Goal: Task Accomplishment & Management: Use online tool/utility

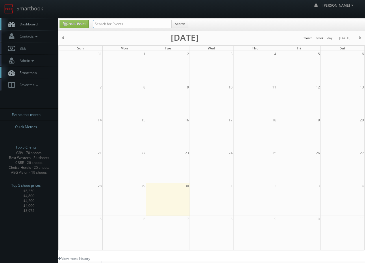
click at [149, 26] on input "text" at bounding box center [132, 24] width 79 height 8
type input "livewell"
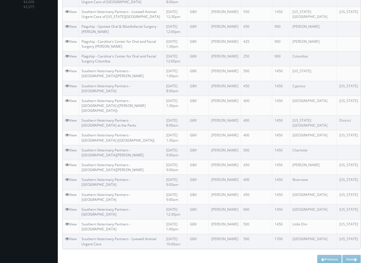
scroll to position [31, 0]
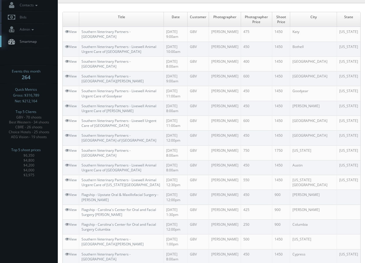
drag, startPoint x: 15, startPoint y: 48, endPoint x: 25, endPoint y: -35, distance: 83.9
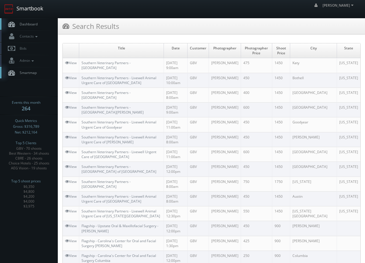
drag, startPoint x: 29, startPoint y: 5, endPoint x: 43, endPoint y: 12, distance: 16.2
click at [29, 5] on link "Smartbook" at bounding box center [23, 9] width 47 height 18
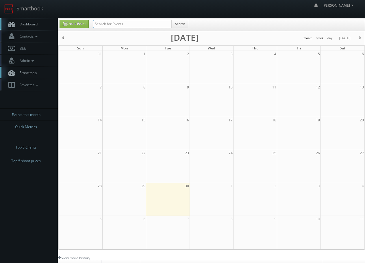
click at [152, 21] on input "text" at bounding box center [132, 24] width 79 height 8
type input "woodmont"
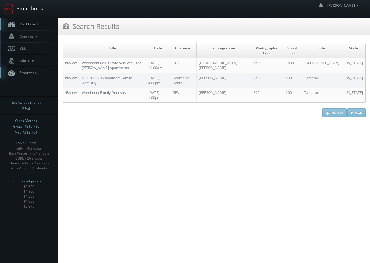
click at [24, 13] on link "Smartbook" at bounding box center [23, 9] width 47 height 18
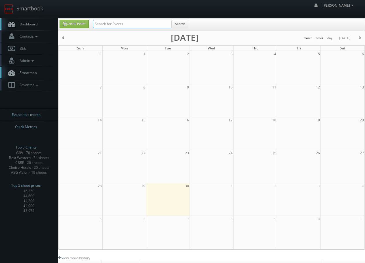
click at [125, 25] on input "text" at bounding box center [132, 24] width 79 height 8
type input "eva-last"
click at [189, 24] on button "Search" at bounding box center [180, 24] width 18 height 9
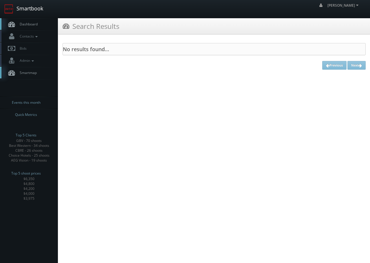
click at [19, 10] on link "Smartbook" at bounding box center [23, 9] width 47 height 18
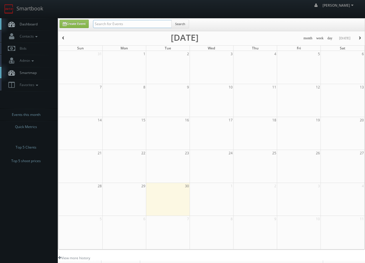
click at [116, 24] on input "text" at bounding box center [132, 24] width 79 height 8
type input "evalast"
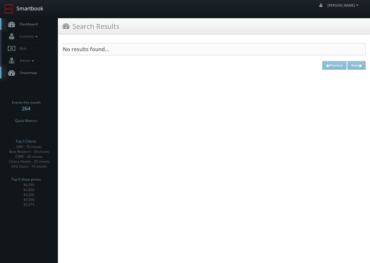
click at [33, 11] on link "Smartbook" at bounding box center [23, 9] width 47 height 18
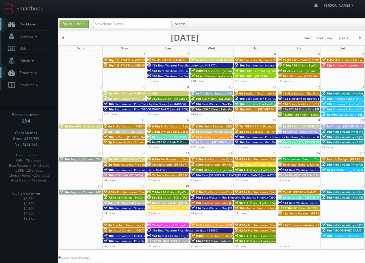
click at [115, 22] on input "text" at bounding box center [132, 24] width 79 height 8
type input "eva-last"
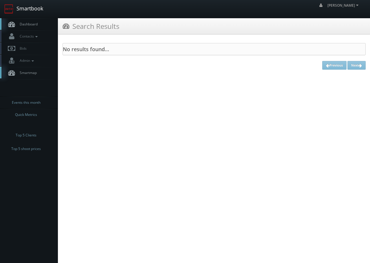
click at [27, 5] on link "Smartbook" at bounding box center [23, 9] width 47 height 18
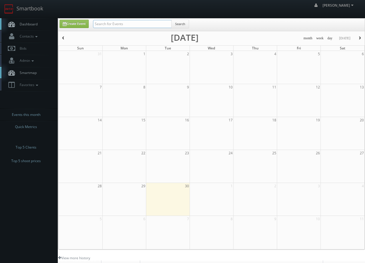
click at [109, 27] on input "text" at bounding box center [132, 24] width 79 height 8
type input "evalast"
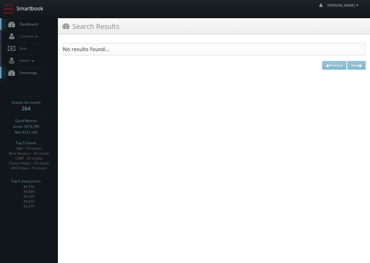
drag, startPoint x: 19, startPoint y: 6, endPoint x: 48, endPoint y: 16, distance: 30.3
click at [20, 6] on link "Smartbook" at bounding box center [23, 9] width 47 height 18
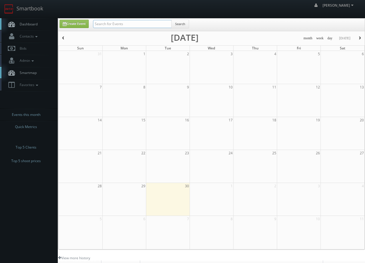
click at [110, 24] on input "text" at bounding box center [132, 24] width 79 height 8
type input "eva last"
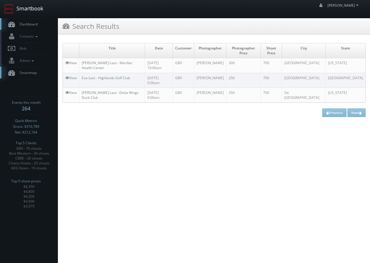
click at [37, 11] on link "Smartbook" at bounding box center [23, 9] width 47 height 18
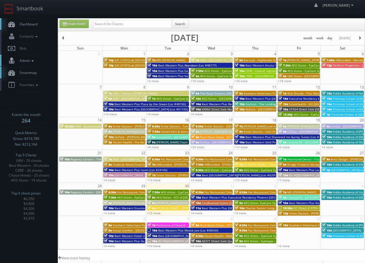
click at [21, 63] on span "Admin" at bounding box center [26, 60] width 19 height 5
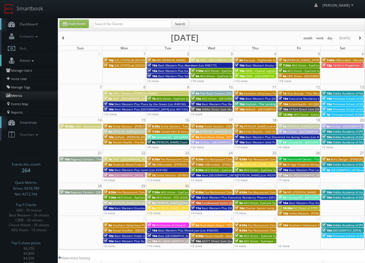
click at [14, 97] on link "Metrics" at bounding box center [29, 95] width 58 height 8
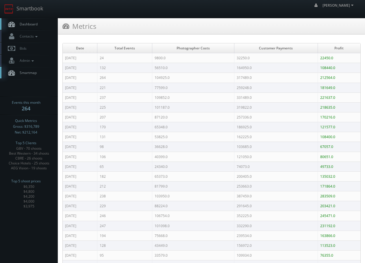
drag, startPoint x: 113, startPoint y: 140, endPoint x: 103, endPoint y: 24, distance: 116.7
click at [23, 34] on span "Contacts" at bounding box center [28, 36] width 22 height 5
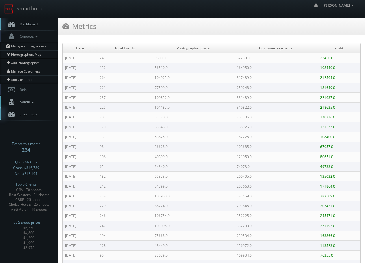
click at [19, 100] on span "Admin" at bounding box center [26, 101] width 19 height 5
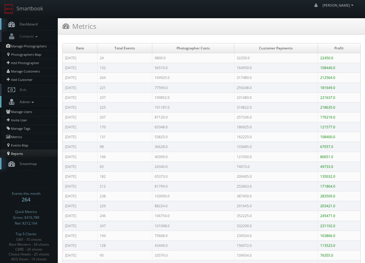
click at [14, 152] on link "Reports" at bounding box center [29, 153] width 58 height 8
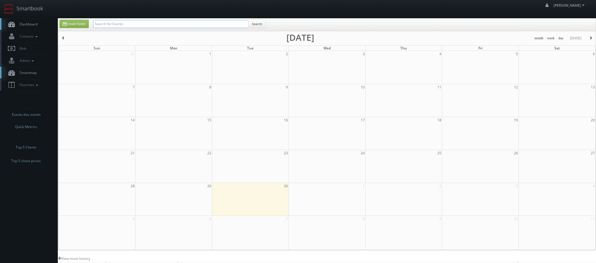
click at [114, 25] on input "text" at bounding box center [171, 24] width 156 height 8
type input "primrose"
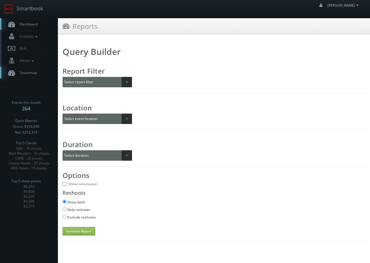
click at [92, 80] on select "Select report filter Photographer Customer Customer Category Scheduler" at bounding box center [96, 82] width 69 height 10
select select "customer"
click at [62, 77] on select "Select report filter Photographer Customer Customer Category Scheduler" at bounding box center [96, 82] width 69 height 10
click at [169, 80] on select "Select a customer All _juzten_Walmart Abbey Carpet Abbey Carpet Able Eyes ACC A…" at bounding box center [177, 82] width 79 height 10
select select "620"
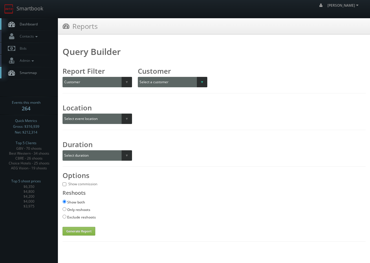
click at [138, 77] on select "Select a customer All _juzten_Walmart Abbey Carpet Abbey Carpet Able Eyes ACC A…" at bounding box center [177, 82] width 79 height 10
click at [85, 151] on select "Select duration Specific year and/or month Month over Month Year over Year" at bounding box center [96, 155] width 69 height 10
click at [62, 150] on select "Select duration Specific year and/or month Month over Month Year over Year" at bounding box center [96, 155] width 69 height 10
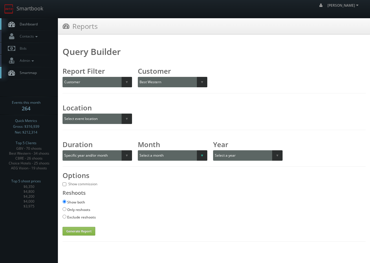
click at [160, 157] on select "Select a month January February March April May June July August September Octo…" at bounding box center [172, 155] width 69 height 10
click at [101, 163] on div "Query Builder Report Filter Select report filter Photographer Customer Customer…" at bounding box center [213, 142] width 303 height 187
click at [100, 160] on select "Select duration Specific year and/or month Month over Month Year over Year" at bounding box center [96, 155] width 69 height 10
select select "month_over_month"
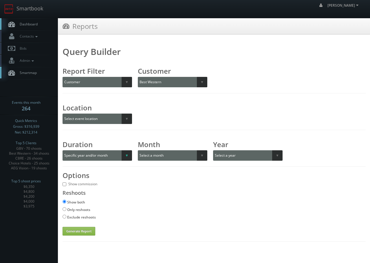
click at [62, 150] on select "Select duration Specific year and/or month Month over Month Year over Year" at bounding box center [96, 155] width 69 height 10
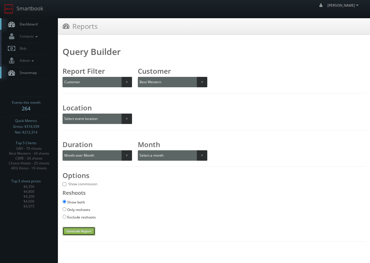
click at [78, 230] on button "Generate Report" at bounding box center [78, 231] width 33 height 9
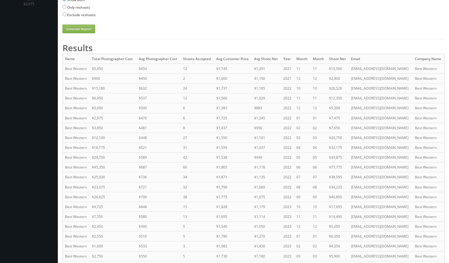
scroll to position [58, 0]
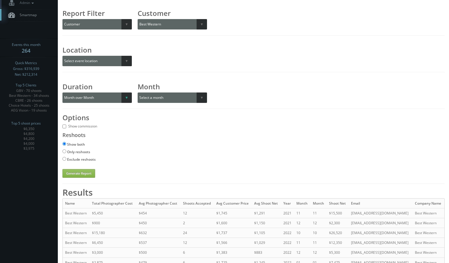
click at [75, 100] on select "Select duration Specific year and/or month Month over Month Year over Year" at bounding box center [96, 98] width 69 height 10
click at [62, 93] on select "Select duration Specific year and/or month Month over Month Year over Year" at bounding box center [96, 98] width 69 height 10
click at [118, 101] on select "Select duration Specific year and/or month Month over Month Year over Year" at bounding box center [96, 98] width 69 height 10
select select "specific"
click at [62, 93] on select "Select duration Specific year and/or month Month over Month Year over Year" at bounding box center [96, 98] width 69 height 10
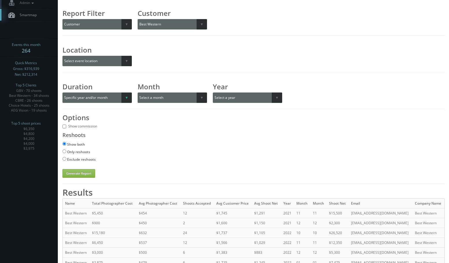
drag, startPoint x: 89, startPoint y: 111, endPoint x: 89, endPoint y: 100, distance: 11.3
click at [89, 110] on div "Query Builder Report Filter Select report filter Photographer Customer Customer…" at bounding box center [253, 84] width 382 height 187
drag, startPoint x: 90, startPoint y: 98, endPoint x: 85, endPoint y: 103, distance: 6.1
click at [90, 98] on select "Select duration Specific year and/or month Month over Month Year over Year" at bounding box center [96, 98] width 69 height 10
click at [62, 93] on select "Select duration Specific year and/or month Month over Month Year over Year" at bounding box center [96, 98] width 69 height 10
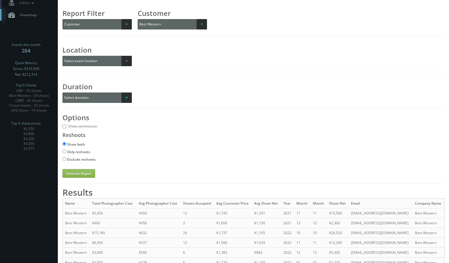
click at [126, 101] on select "Select duration Specific year and/or month Month over Month Year over Year" at bounding box center [96, 98] width 69 height 10
click at [62, 93] on select "Select duration Specific year and/or month Month over Month Year over Year" at bounding box center [96, 98] width 69 height 10
click at [106, 97] on select "Select duration Specific year and/or month Month over Month Year over Year" at bounding box center [96, 98] width 69 height 10
select select "specific"
click at [62, 93] on select "Select duration Specific year and/or month Month over Month Year over Year" at bounding box center [96, 98] width 69 height 10
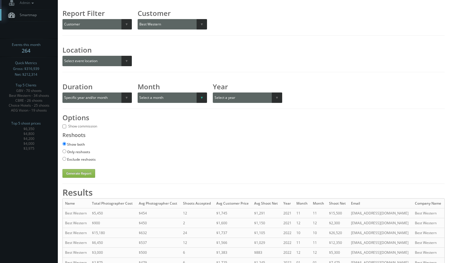
click at [150, 98] on select "Select a month January February March April May June July August September Octo…" at bounding box center [172, 98] width 69 height 10
select select "07"
click at [138, 93] on select "Select a month January February March April May June July August September Octo…" at bounding box center [172, 98] width 69 height 10
click at [258, 100] on select "Select a year 2017 2018 2019 2020 2021 2022 2023 2024 2025 2026 All" at bounding box center [247, 98] width 69 height 10
select select "2025"
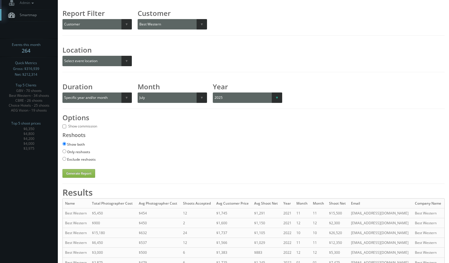
click at [213, 93] on select "Select a year 2017 2018 2019 2020 2021 2022 2023 2024 2025 2026 All" at bounding box center [247, 98] width 69 height 10
click at [78, 173] on button "Generate Report" at bounding box center [78, 173] width 33 height 9
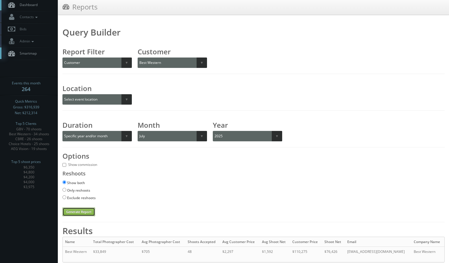
scroll to position [38, 0]
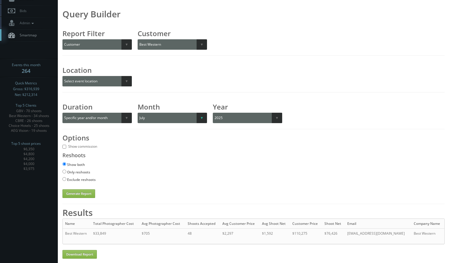
click at [197, 114] on select "Select a month January February March April May June July August September Octo…" at bounding box center [172, 118] width 69 height 10
click at [138, 113] on select "Select a month January February March April May June July August September Octo…" at bounding box center [172, 118] width 69 height 10
click at [84, 195] on button "Generate Report" at bounding box center [78, 193] width 33 height 9
click at [174, 120] on select "Select a month January February March April May June July August September Octo…" at bounding box center [172, 118] width 69 height 10
select select "09"
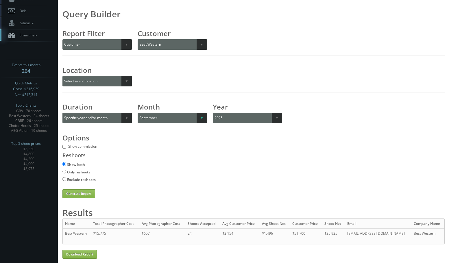
click at [138, 113] on select "Select a month January February March April May June July August September Octo…" at bounding box center [172, 118] width 69 height 10
click at [82, 192] on button "Generate Report" at bounding box center [78, 193] width 33 height 9
click at [165, 49] on select "Select a customer All _juzten_Walmart Abbey Carpet Abbey Carpet Able Eyes ACC A…" at bounding box center [177, 44] width 79 height 10
select select "184"
click at [138, 39] on select "Select a customer All _juzten_Walmart Abbey Carpet Abbey Carpet Able Eyes ACC A…" at bounding box center [177, 44] width 79 height 10
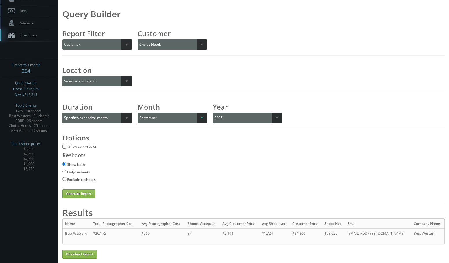
click at [157, 120] on select "Select a month January February March April May June July August September Octo…" at bounding box center [172, 118] width 69 height 10
click at [138, 113] on select "Select a month January February March April May June July August September Octo…" at bounding box center [172, 118] width 69 height 10
click at [157, 120] on select "Select a month January February March April May June July August September Octo…" at bounding box center [172, 118] width 69 height 10
click at [138, 113] on select "Select a month January February March April May June July August September Octo…" at bounding box center [172, 118] width 69 height 10
click at [80, 190] on button "Generate Report" at bounding box center [78, 193] width 33 height 9
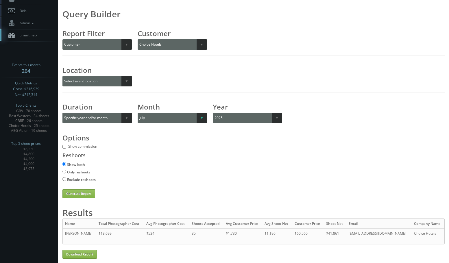
click at [151, 121] on select "Select a month January February March April May June July August September Octo…" at bounding box center [172, 118] width 69 height 10
click at [138, 113] on select "Select a month January February March April May June July August September Octo…" at bounding box center [172, 118] width 69 height 10
click at [93, 191] on button "Generate Report" at bounding box center [78, 193] width 33 height 9
click at [159, 119] on select "Select a month January February March April May June July August September Octo…" at bounding box center [172, 118] width 69 height 10
select select "09"
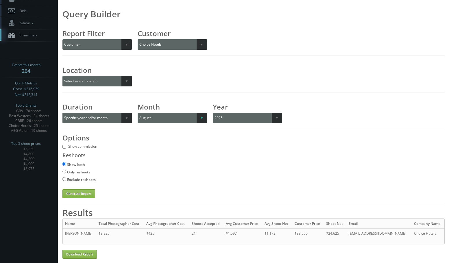
click at [138, 113] on select "Select a month January February March April May June July August September Octo…" at bounding box center [172, 118] width 69 height 10
click at [86, 192] on button "Generate Report" at bounding box center [78, 193] width 33 height 9
click at [163, 43] on select "Select a customer All _juzten_Walmart Abbey Carpet Abbey Carpet Able Eyes ACC A…" at bounding box center [177, 44] width 79 height 10
select select "200"
click at [138, 39] on select "Select a customer All _juzten_Walmart Abbey Carpet Abbey Carpet Able Eyes ACC A…" at bounding box center [177, 44] width 79 height 10
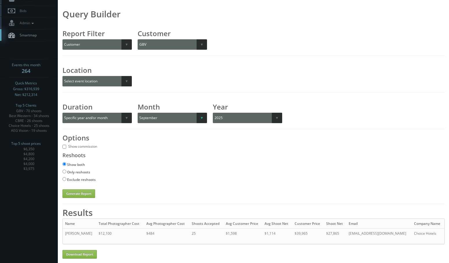
click at [171, 117] on select "Select a month January February March April May June July August September Octo…" at bounding box center [172, 118] width 69 height 10
click at [138, 113] on select "Select a month January February March April May June July August September Octo…" at bounding box center [172, 118] width 69 height 10
click at [76, 194] on button "Generate Report" at bounding box center [78, 193] width 33 height 9
click at [163, 122] on select "Select a month January February March April May June July August September Octo…" at bounding box center [172, 118] width 69 height 10
click at [138, 113] on select "Select a month January February March April May June July August September Octo…" at bounding box center [172, 118] width 69 height 10
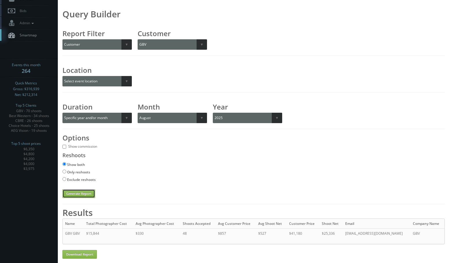
click at [69, 196] on button "Generate Report" at bounding box center [78, 193] width 33 height 9
click at [155, 115] on select "Select a month January February March April May June July August September Octo…" at bounding box center [172, 118] width 69 height 10
select select "09"
click at [138, 113] on select "Select a month January February March April May June July August September Octo…" at bounding box center [172, 118] width 69 height 10
click at [84, 189] on button "Generate Report" at bounding box center [78, 193] width 33 height 9
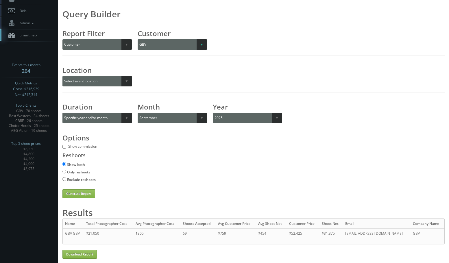
click at [170, 48] on select "Select a customer All _juzten_Walmart Abbey Carpet Abbey Carpet Able Eyes ACC A…" at bounding box center [177, 44] width 79 height 10
select select "964"
click at [138, 39] on select "Select a customer All _juzten_Walmart Abbey Carpet Abbey Carpet Able Eyes ACC A…" at bounding box center [177, 44] width 79 height 10
click at [169, 119] on select "Select a month January February March April May June July August September Octo…" at bounding box center [172, 118] width 69 height 10
click at [138, 113] on select "Select a month January February March April May June July August September Octo…" at bounding box center [172, 118] width 69 height 10
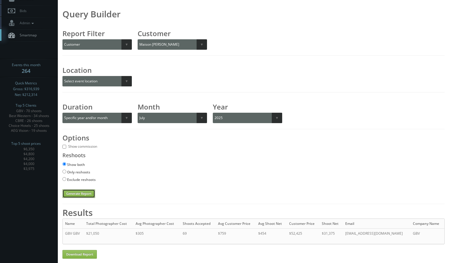
click at [74, 194] on button "Generate Report" at bounding box center [78, 193] width 33 height 9
click at [188, 114] on select "Select a month January February March April May June July August September Octo…" at bounding box center [172, 118] width 69 height 10
click at [138, 113] on select "Select a month January February March April May June July August September Octo…" at bounding box center [172, 118] width 69 height 10
click at [84, 189] on button "Generate Report" at bounding box center [78, 193] width 33 height 9
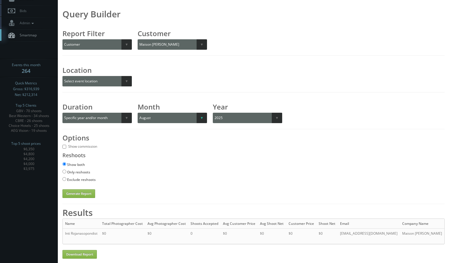
click at [192, 113] on select "Select a month January February March April May June July August September Octo…" at bounding box center [172, 118] width 69 height 10
select select "09"
click at [138, 113] on select "Select a month January February March April May June July August September Octo…" at bounding box center [172, 118] width 69 height 10
click at [86, 191] on button "Generate Report" at bounding box center [78, 193] width 33 height 9
click at [162, 44] on select "Select a customer All _juzten_Walmart Abbey Carpet Abbey Carpet Able Eyes ACC A…" at bounding box center [177, 44] width 79 height 10
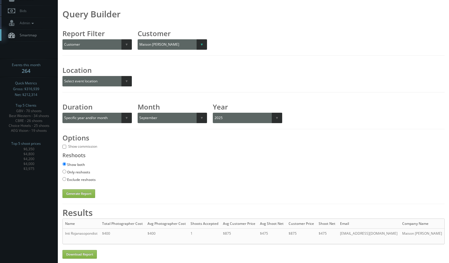
select select "352"
click at [138, 39] on select "Select a customer All _juzten_Walmart Abbey Carpet Abbey Carpet Able Eyes ACC A…" at bounding box center [177, 44] width 79 height 10
click at [151, 118] on select "Select a month January February March April May June July August September Octo…" at bounding box center [172, 118] width 69 height 10
click at [138, 113] on select "Select a month January February March April May June July August September Octo…" at bounding box center [172, 118] width 69 height 10
click at [76, 189] on button "Generate Report" at bounding box center [78, 193] width 33 height 9
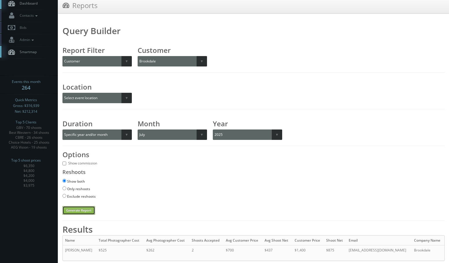
scroll to position [38, 0]
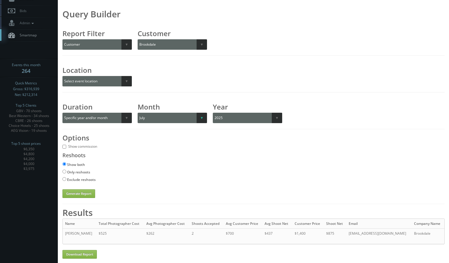
click at [164, 115] on select "Select a month January February March April May June July August September Octo…" at bounding box center [172, 118] width 69 height 10
click at [138, 113] on select "Select a month January February March April May June July August September Octo…" at bounding box center [172, 118] width 69 height 10
click at [86, 194] on button "Generate Report" at bounding box center [78, 193] width 33 height 9
drag, startPoint x: 145, startPoint y: 115, endPoint x: 146, endPoint y: 119, distance: 3.9
click at [145, 115] on select "Select a month January February March April May June July August September Octo…" at bounding box center [172, 118] width 69 height 10
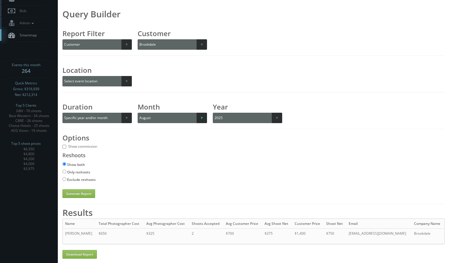
click at [138, 113] on select "Select a month January February March April May June July August September Octo…" at bounding box center [172, 118] width 69 height 10
click at [77, 194] on button "Generate Report" at bounding box center [78, 193] width 33 height 9
click at [156, 114] on select "Select a month January February March April May June July August September Octo…" at bounding box center [172, 118] width 69 height 10
click at [138, 113] on select "Select a month January February March April May June July August September Octo…" at bounding box center [172, 118] width 69 height 10
click at [77, 195] on button "Generate Report" at bounding box center [78, 193] width 33 height 9
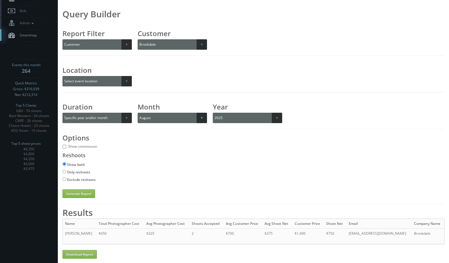
click at [154, 123] on select "Select a month January February March April May June July August September Octo…" at bounding box center [172, 118] width 69 height 10
click at [138, 113] on select "Select a month January February March April May June July August September Octo…" at bounding box center [172, 118] width 69 height 10
click at [80, 195] on button "Generate Report" at bounding box center [78, 193] width 33 height 9
click at [171, 114] on select "Select a month January February March April May June July August September Octo…" at bounding box center [172, 118] width 69 height 10
select select "03"
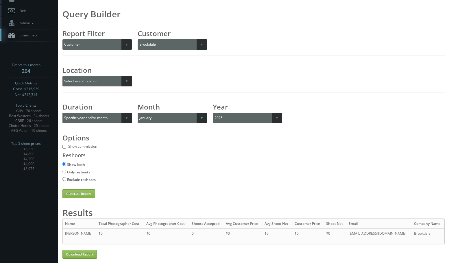
click at [138, 113] on select "Select a month January February March April May June July August September Octo…" at bounding box center [172, 118] width 69 height 10
click at [82, 191] on button "Generate Report" at bounding box center [78, 193] width 33 height 9
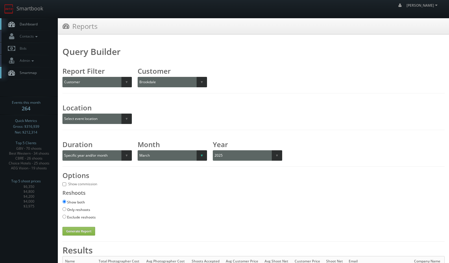
click at [178, 160] on select "Select a month January February March April May June July August September Octo…" at bounding box center [172, 155] width 69 height 10
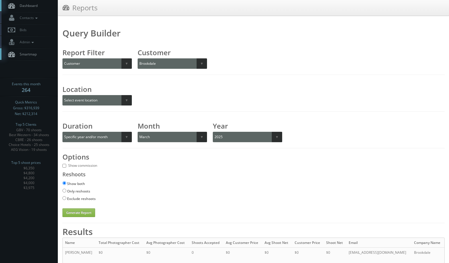
scroll to position [29, 0]
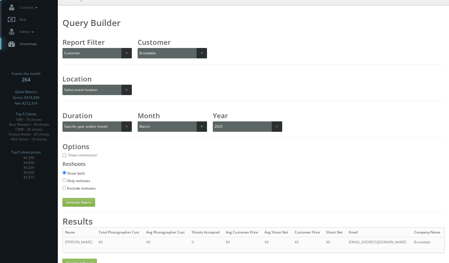
click at [170, 129] on select "Select a month January February March April May June July August September Octo…" at bounding box center [172, 126] width 69 height 10
click at [157, 53] on select "Select a customer All _juzten_Walmart Abbey Carpet Abbey Carpet Able Eyes ACC A…" at bounding box center [177, 53] width 79 height 10
select select "349"
click at [138, 48] on select "Select a customer All _juzten_Walmart Abbey Carpet Abbey Carpet Able Eyes ACC A…" at bounding box center [177, 53] width 79 height 10
click at [169, 130] on select "Select a month January February March April May June July August September Octo…" at bounding box center [172, 126] width 69 height 10
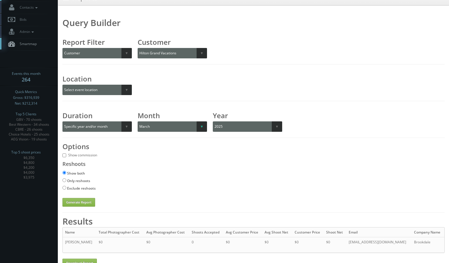
click at [138, 121] on select "Select a month January February March April May June July August September Octo…" at bounding box center [172, 126] width 69 height 10
click at [83, 205] on button "Generate Report" at bounding box center [78, 202] width 33 height 9
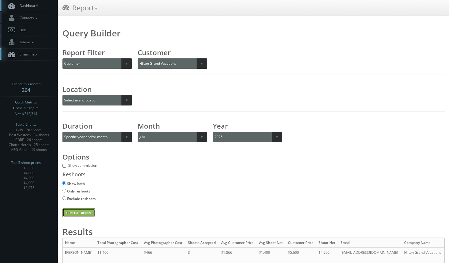
scroll to position [38, 0]
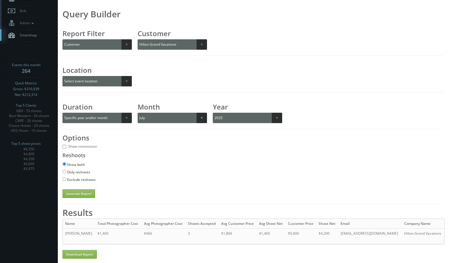
drag, startPoint x: 152, startPoint y: 116, endPoint x: 153, endPoint y: 121, distance: 5.7
click at [152, 116] on select "Select a month January February March April May June July August September Octo…" at bounding box center [172, 118] width 69 height 10
click at [138, 113] on select "Select a month January February March April May June July August September Octo…" at bounding box center [172, 118] width 69 height 10
click at [70, 193] on button "Generate Report" at bounding box center [78, 193] width 33 height 9
click at [162, 112] on div "Month Select a month January February March April May June July August Septembe…" at bounding box center [172, 113] width 69 height 19
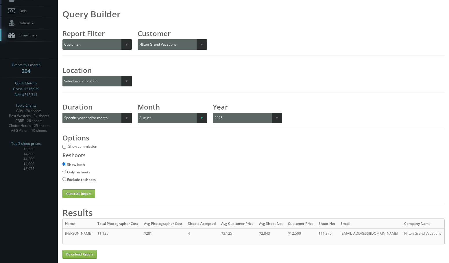
click at [160, 117] on select "Select a month January February March April May June July August September Octo…" at bounding box center [172, 118] width 69 height 10
select select "09"
click at [138, 113] on select "Select a month January February March April May June July August September Octo…" at bounding box center [172, 118] width 69 height 10
click at [88, 197] on button "Generate Report" at bounding box center [78, 193] width 33 height 9
click at [163, 48] on select "Select a customer All _juzten_Walmart Abbey Carpet Abbey Carpet Able Eyes ACC A…" at bounding box center [177, 44] width 79 height 10
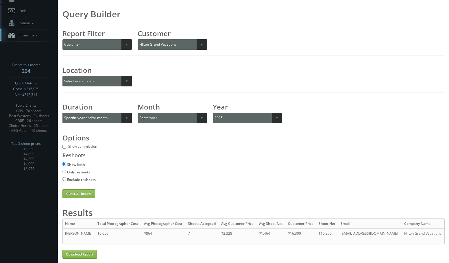
select select "724"
click at [138, 39] on select "Select a customer All _juzten_Walmart Abbey Carpet Abbey Carpet Able Eyes ACC A…" at bounding box center [177, 44] width 79 height 10
click at [85, 193] on button "Generate Report" at bounding box center [78, 193] width 33 height 9
click at [164, 119] on select "Select a month January February March April May June July August September Octo…" at bounding box center [172, 118] width 69 height 10
click at [138, 113] on select "Select a month January February March April May June July August September Octo…" at bounding box center [172, 118] width 69 height 10
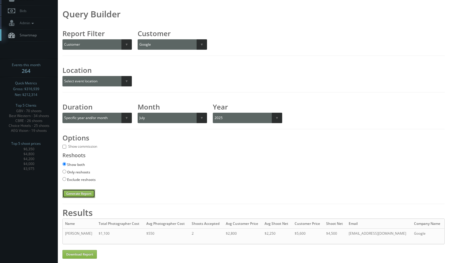
click at [77, 193] on button "Generate Report" at bounding box center [78, 193] width 33 height 9
click at [171, 120] on select "Select a month January February March April May June July August September Octo…" at bounding box center [172, 118] width 69 height 10
click at [138, 113] on select "Select a month January February March April May June July August September Octo…" at bounding box center [172, 118] width 69 height 10
click at [82, 194] on button "Generate Report" at bounding box center [78, 193] width 33 height 9
click at [160, 118] on select "Select a month January February March April May June July August September Octo…" at bounding box center [172, 118] width 69 height 10
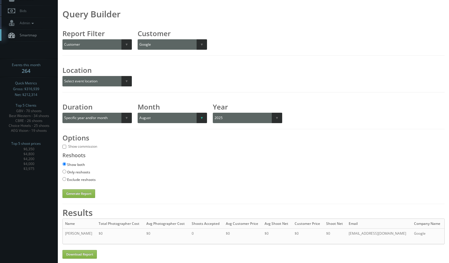
select select "09"
click at [138, 113] on select "Select a month January February March April May June July August September Octo…" at bounding box center [172, 118] width 69 height 10
click at [80, 195] on button "Generate Report" at bounding box center [78, 193] width 33 height 9
click at [179, 40] on select "Select a customer All _juzten_Walmart Abbey Carpet Abbey Carpet Able Eyes ACC A…" at bounding box center [177, 44] width 79 height 10
select select "831"
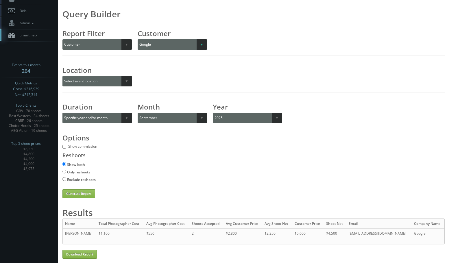
click at [138, 39] on select "Select a customer All _juzten_Walmart Abbey Carpet Abbey Carpet Able Eyes ACC A…" at bounding box center [177, 44] width 79 height 10
click at [87, 193] on button "Generate Report" at bounding box center [78, 193] width 33 height 9
click at [170, 120] on select "Select a month January February March April May June July August September Octo…" at bounding box center [172, 118] width 69 height 10
click at [138, 113] on select "Select a month January February March April May June July August September Octo…" at bounding box center [172, 118] width 69 height 10
click at [76, 191] on button "Generate Report" at bounding box center [78, 193] width 33 height 9
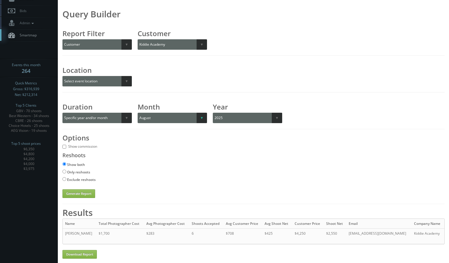
click at [169, 120] on select "Select a month January February March April May June July August September Octo…" at bounding box center [172, 118] width 69 height 10
select select "07"
click at [138, 113] on select "Select a month January February March April May June July August September Octo…" at bounding box center [172, 118] width 69 height 10
click at [72, 194] on button "Generate Report" at bounding box center [78, 193] width 33 height 9
click at [184, 47] on select "Select a customer All _juzten_Walmart Abbey Carpet Abbey Carpet Able Eyes ACC A…" at bounding box center [177, 44] width 79 height 10
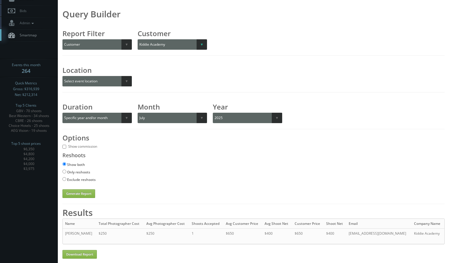
select select "967"
click at [138, 39] on select "Select a customer All _juzten_Walmart Abbey Carpet Abbey Carpet Able Eyes ACC A…" at bounding box center [177, 44] width 79 height 10
drag, startPoint x: 148, startPoint y: 120, endPoint x: 150, endPoint y: 123, distance: 3.8
click at [149, 120] on select "Select a month January February March April May June July August September Octo…" at bounding box center [172, 118] width 69 height 10
click at [138, 113] on select "Select a month January February March April May June July August September Octo…" at bounding box center [172, 118] width 69 height 10
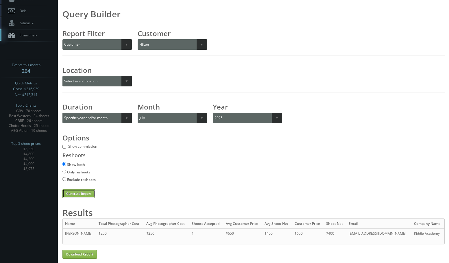
click at [78, 196] on button "Generate Report" at bounding box center [78, 193] width 33 height 9
click at [150, 119] on select "Select a month January February March April May June July August September Octo…" at bounding box center [172, 118] width 69 height 10
click at [138, 113] on select "Select a month January February March April May June July August September Octo…" at bounding box center [172, 118] width 69 height 10
click at [85, 193] on button "Generate Report" at bounding box center [78, 193] width 33 height 9
drag, startPoint x: 169, startPoint y: 121, endPoint x: 167, endPoint y: 123, distance: 3.7
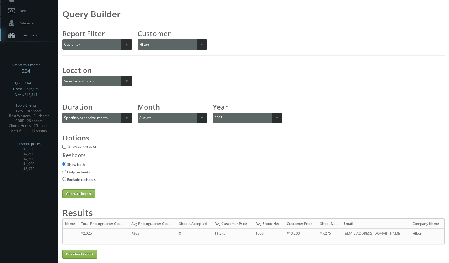
click at [168, 121] on select "Select a month January February March April May June July August September Octo…" at bounding box center [172, 118] width 69 height 10
select select "09"
click at [138, 113] on select "Select a month January February March April May June July August September Octo…" at bounding box center [172, 118] width 69 height 10
click at [81, 194] on button "Generate Report" at bounding box center [78, 193] width 33 height 9
drag, startPoint x: 182, startPoint y: 44, endPoint x: 181, endPoint y: 48, distance: 4.3
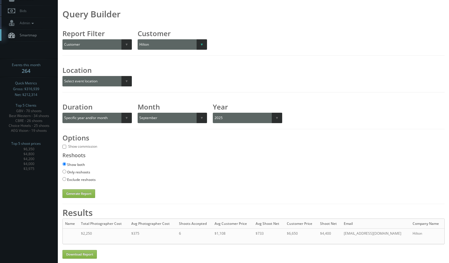
click at [182, 44] on select "Select a customer All _juzten_Walmart Abbey Carpet Abbey Carpet Able Eyes ACC A…" at bounding box center [177, 44] width 79 height 10
select select "897"
click at [138, 39] on select "Select a customer All _juzten_Walmart Abbey Carpet Abbey Carpet Able Eyes ACC A…" at bounding box center [177, 44] width 79 height 10
click at [160, 124] on div "Query Builder Report Filter Select report filter Photographer Customer Customer…" at bounding box center [253, 104] width 382 height 187
click at [161, 119] on select "Select a month January February March April May June July August September Octo…" at bounding box center [172, 118] width 69 height 10
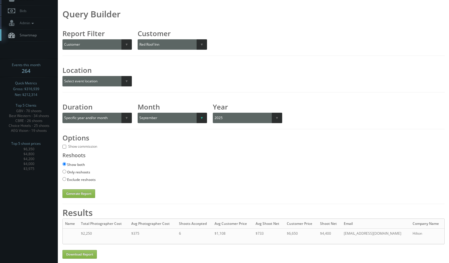
click at [138, 113] on select "Select a month January February March April May June July August September Octo…" at bounding box center [172, 118] width 69 height 10
click at [69, 195] on button "Generate Report" at bounding box center [78, 193] width 33 height 9
click at [164, 112] on div "Month Select a month January February March April May June July August Septembe…" at bounding box center [172, 113] width 69 height 19
click at [172, 120] on select "Select a month January February March April May June July August September Octo…" at bounding box center [172, 118] width 69 height 10
click at [138, 113] on select "Select a month January February March April May June July August September Octo…" at bounding box center [172, 118] width 69 height 10
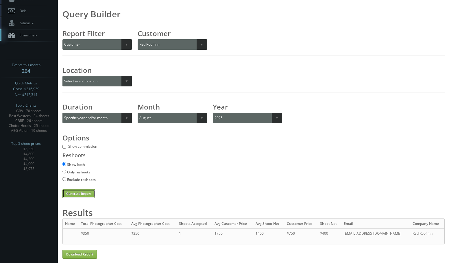
click at [82, 192] on button "Generate Report" at bounding box center [78, 193] width 33 height 9
click at [76, 194] on button "Generate Report" at bounding box center [78, 193] width 33 height 9
click at [165, 119] on select "Select a month January February March April May June July August September Octo…" at bounding box center [172, 118] width 69 height 10
select select "09"
click at [138, 113] on select "Select a month January February March April May June July August September Octo…" at bounding box center [172, 118] width 69 height 10
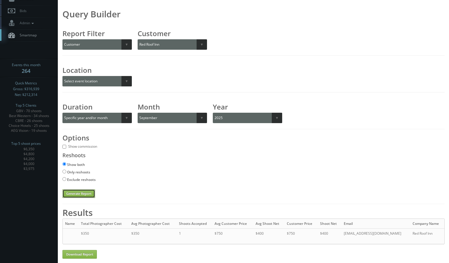
click at [85, 193] on button "Generate Report" at bounding box center [78, 193] width 33 height 9
click at [172, 41] on select "Select a customer All _juzten_Walmart Abbey Carpet Abbey Carpet Able Eyes ACC A…" at bounding box center [177, 44] width 79 height 10
select select "342"
click at [138, 39] on select "Select a customer All _juzten_Walmart Abbey Carpet Abbey Carpet Able Eyes ACC A…" at bounding box center [177, 44] width 79 height 10
click at [154, 117] on select "Select a month January February March April May June July August September Octo…" at bounding box center [172, 118] width 69 height 10
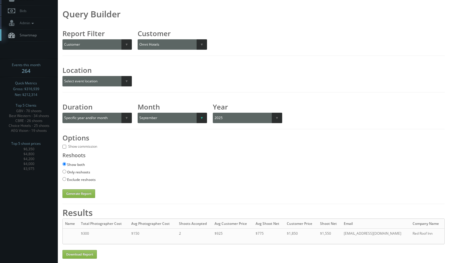
click at [138, 113] on select "Select a month January February March April May June July August September Octo…" at bounding box center [172, 118] width 69 height 10
click at [65, 191] on button "Generate Report" at bounding box center [78, 193] width 33 height 9
drag, startPoint x: 144, startPoint y: 115, endPoint x: 146, endPoint y: 121, distance: 5.9
click at [144, 115] on select "Select a month January February March April May June July August September Octo…" at bounding box center [172, 118] width 69 height 10
click at [138, 113] on select "Select a month January February March April May June July August September Octo…" at bounding box center [172, 118] width 69 height 10
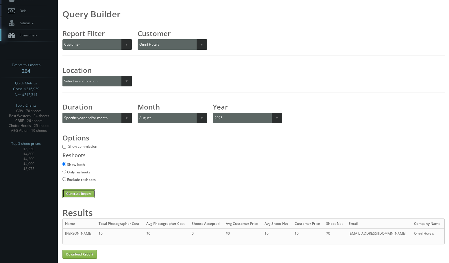
click at [80, 193] on button "Generate Report" at bounding box center [78, 193] width 33 height 9
drag, startPoint x: 193, startPoint y: 118, endPoint x: 190, endPoint y: 119, distance: 3.6
click at [193, 118] on select "Select a month January February March April May June July August September Octo…" at bounding box center [172, 118] width 69 height 10
select select "09"
click at [138, 113] on select "Select a month January February March April May June July August September Octo…" at bounding box center [172, 118] width 69 height 10
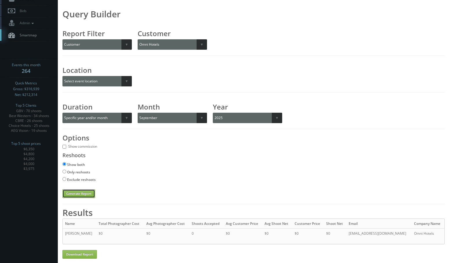
click at [86, 194] on button "Generate Report" at bounding box center [78, 193] width 33 height 9
drag, startPoint x: 165, startPoint y: 40, endPoint x: 161, endPoint y: 40, distance: 4.3
click at [165, 40] on select "Select a customer All _juzten_Walmart Abbey Carpet Abbey Carpet Able Eyes ACC A…" at bounding box center [177, 44] width 79 height 10
select select "957"
click at [138, 39] on select "Select a customer All _juzten_Walmart Abbey Carpet Abbey Carpet Able Eyes ACC A…" at bounding box center [177, 44] width 79 height 10
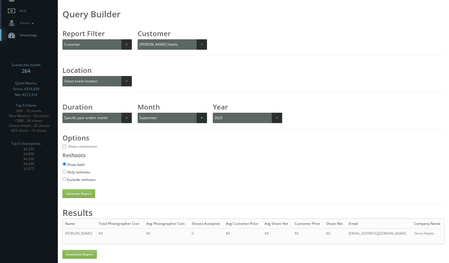
drag, startPoint x: 143, startPoint y: 121, endPoint x: 145, endPoint y: 123, distance: 3.5
click at [143, 121] on select "Select a month January February March April May June July August September Octo…" at bounding box center [172, 118] width 69 height 10
click at [138, 113] on select "Select a month January February March April May June July August September Octo…" at bounding box center [172, 118] width 69 height 10
click at [70, 194] on button "Generate Report" at bounding box center [78, 193] width 33 height 9
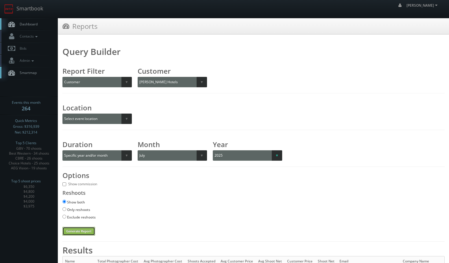
scroll to position [42, 0]
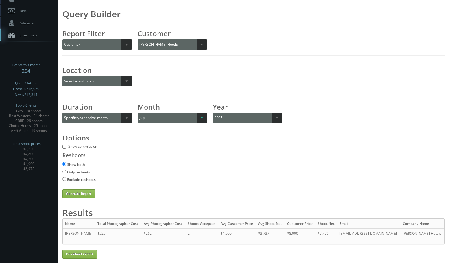
drag, startPoint x: 157, startPoint y: 115, endPoint x: 153, endPoint y: 117, distance: 4.7
click at [157, 115] on select "Select a month January February March April May June July August September Octo…" at bounding box center [172, 118] width 69 height 10
click at [138, 113] on select "Select a month January February March April May June July August September Octo…" at bounding box center [172, 118] width 69 height 10
click at [82, 189] on button "Generate Report" at bounding box center [78, 193] width 33 height 9
click at [166, 113] on select "Select a month January February March April May June July August September Octo…" at bounding box center [172, 118] width 69 height 10
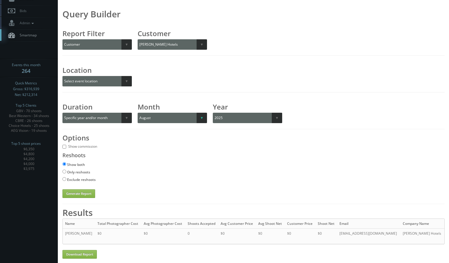
select select "09"
click at [138, 113] on select "Select a month January February March April May June July August September Octo…" at bounding box center [172, 118] width 69 height 10
click at [82, 189] on button "Generate Report" at bounding box center [78, 193] width 33 height 9
click at [178, 42] on select "Select a customer All _juzten_Walmart Abbey Carpet Abbey Carpet Able Eyes ACC A…" at bounding box center [177, 44] width 79 height 10
select select "195"
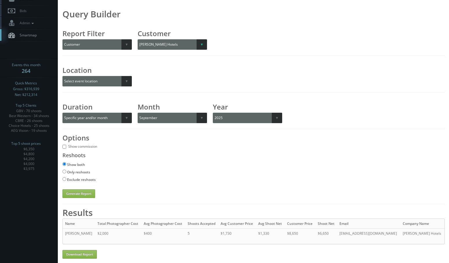
click at [138, 39] on select "Select a customer All _juzten_Walmart Abbey Carpet Abbey Carpet Able Eyes ACC A…" at bounding box center [177, 44] width 79 height 10
click at [159, 114] on select "Select a month January February March April May June July August September Octo…" at bounding box center [172, 118] width 69 height 10
click at [138, 113] on select "Select a month January February March April May June July August September Octo…" at bounding box center [172, 118] width 69 height 10
click at [83, 189] on button "Generate Report" at bounding box center [78, 193] width 33 height 9
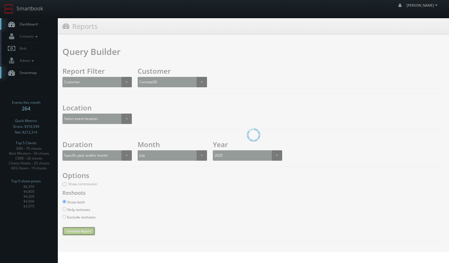
scroll to position [0, 0]
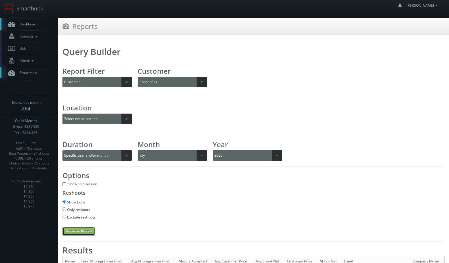
click at [84, 230] on button "Generate Report" at bounding box center [78, 231] width 33 height 9
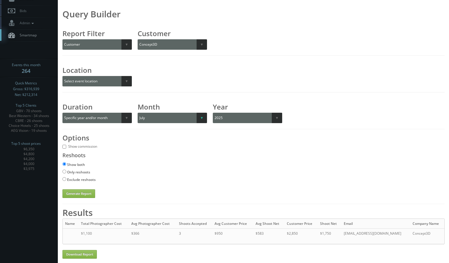
drag, startPoint x: 167, startPoint y: 117, endPoint x: 165, endPoint y: 123, distance: 6.7
click at [167, 117] on select "Select a month January February March April May June July August September Octo…" at bounding box center [172, 118] width 69 height 10
click at [138, 113] on select "Select a month January February March April May June July August September Octo…" at bounding box center [172, 118] width 69 height 10
drag, startPoint x: 75, startPoint y: 197, endPoint x: 82, endPoint y: 195, distance: 7.3
click at [76, 196] on button "Generate Report" at bounding box center [78, 193] width 33 height 9
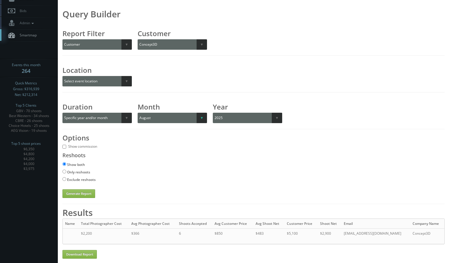
click at [152, 120] on select "Select a month January February March April May June July August September Octo…" at bounding box center [172, 118] width 69 height 10
select select "09"
click at [138, 113] on select "Select a month January February March April May June July August September Octo…" at bounding box center [172, 118] width 69 height 10
click at [87, 196] on button "Generate Report" at bounding box center [78, 193] width 33 height 9
click at [147, 41] on select "Select a customer All _juzten_Walmart Abbey Carpet Abbey Carpet Able Eyes ACC A…" at bounding box center [177, 44] width 79 height 10
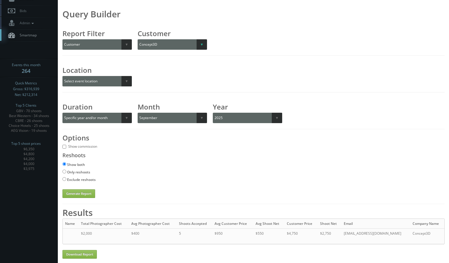
select select "293"
click at [138, 39] on select "Select a customer All _juzten_Walmart Abbey Carpet Abbey Carpet Able Eyes ACC A…" at bounding box center [177, 44] width 79 height 10
click at [169, 119] on select "Select a month January February March April May June July August September Octo…" at bounding box center [172, 118] width 69 height 10
click at [138, 113] on select "Select a month January February March April May June July August September Octo…" at bounding box center [172, 118] width 69 height 10
click at [82, 195] on button "Generate Report" at bounding box center [78, 193] width 33 height 9
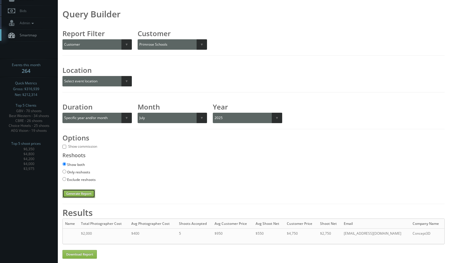
scroll to position [0, 0]
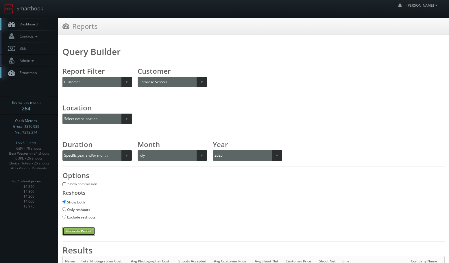
click at [81, 229] on button "Generate Report" at bounding box center [78, 231] width 33 height 9
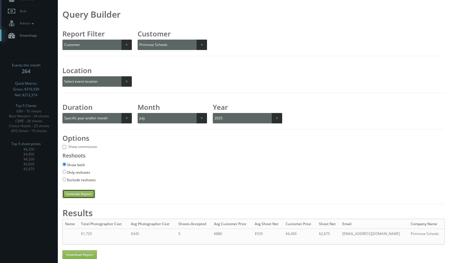
scroll to position [38, 0]
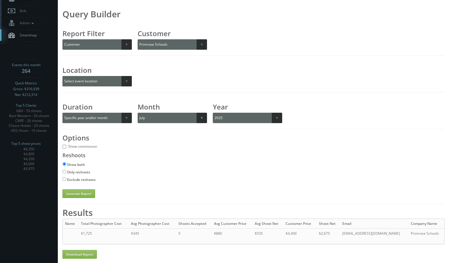
click at [167, 116] on select "Select a month January February March April May June July August September Octo…" at bounding box center [172, 118] width 69 height 10
click at [138, 113] on select "Select a month January February March April May June July August September Octo…" at bounding box center [172, 118] width 69 height 10
click at [80, 193] on button "Generate Report" at bounding box center [78, 193] width 33 height 9
click at [165, 121] on select "Select a month January February March April May June July August September Octo…" at bounding box center [172, 118] width 69 height 10
select select "09"
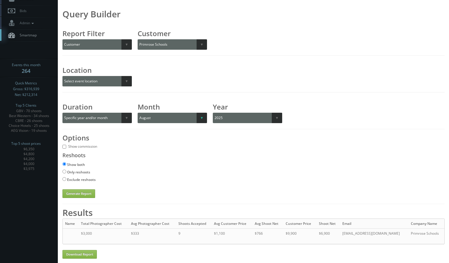
click at [138, 113] on select "Select a month January February March April May June July August September Octo…" at bounding box center [172, 118] width 69 height 10
drag, startPoint x: 77, startPoint y: 191, endPoint x: 80, endPoint y: 190, distance: 2.9
click at [77, 190] on button "Generate Report" at bounding box center [78, 193] width 33 height 9
click at [180, 42] on select "Select a customer All _juzten_Walmart Abbey Carpet Abbey Carpet Able Eyes ACC A…" at bounding box center [177, 44] width 79 height 10
select select "904"
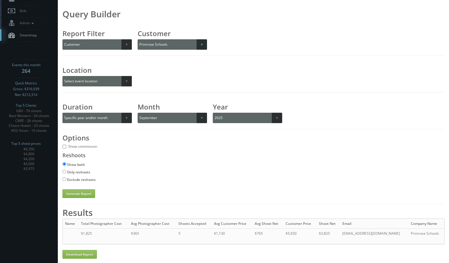
click at [138, 39] on select "Select a customer All _juzten_Walmart Abbey Carpet Abbey Carpet Able Eyes ACC A…" at bounding box center [177, 44] width 79 height 10
drag, startPoint x: 152, startPoint y: 117, endPoint x: 153, endPoint y: 123, distance: 5.2
click at [152, 118] on select "Select a month January February March April May June July August September Octo…" at bounding box center [172, 118] width 69 height 10
click at [138, 113] on select "Select a month January February March April May June July August September Octo…" at bounding box center [172, 118] width 69 height 10
click at [70, 195] on button "Generate Report" at bounding box center [78, 193] width 33 height 9
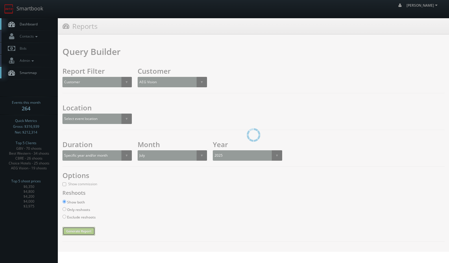
scroll to position [0, 0]
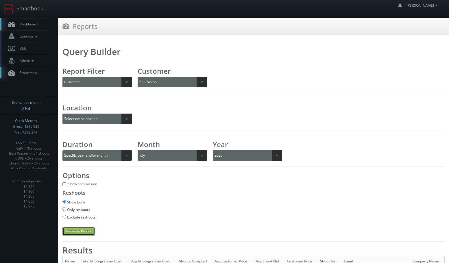
click at [76, 230] on button "Generate Report" at bounding box center [78, 231] width 33 height 9
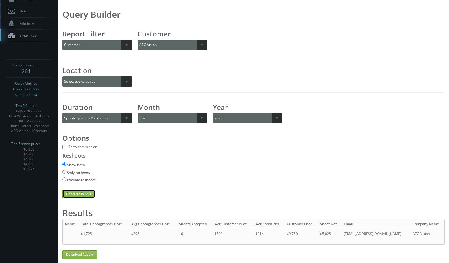
scroll to position [38, 0]
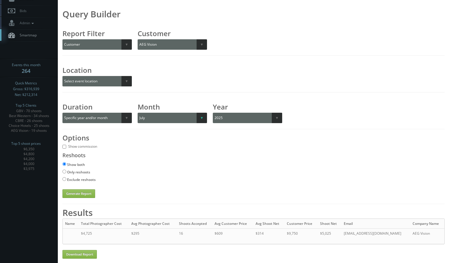
drag, startPoint x: 193, startPoint y: 120, endPoint x: 189, endPoint y: 123, distance: 5.6
click at [193, 120] on select "Select a month January February March April May June July August September Octo…" at bounding box center [172, 118] width 69 height 10
click at [138, 113] on select "Select a month January February March April May June July August September Octo…" at bounding box center [172, 118] width 69 height 10
click at [79, 192] on button "Generate Report" at bounding box center [78, 193] width 33 height 9
click at [150, 118] on select "Select a month January February March April May June July August September Octo…" at bounding box center [172, 118] width 69 height 10
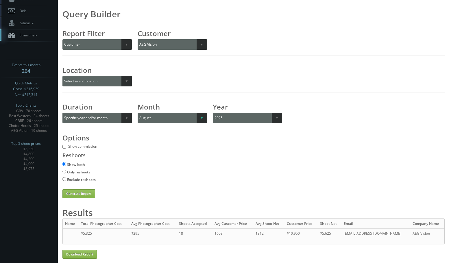
select select "09"
click at [138, 113] on select "Select a month January February March April May June July August September Octo…" at bounding box center [172, 118] width 69 height 10
click at [80, 198] on div "Query Builder Report Filter Select report filter Photographer Customer Customer…" at bounding box center [253, 135] width 382 height 248
click at [78, 194] on button "Generate Report" at bounding box center [78, 193] width 33 height 9
click at [152, 43] on select "Select a customer All _juzten_Walmart Abbey Carpet Abbey Carpet Able Eyes ACC A…" at bounding box center [177, 44] width 79 height 10
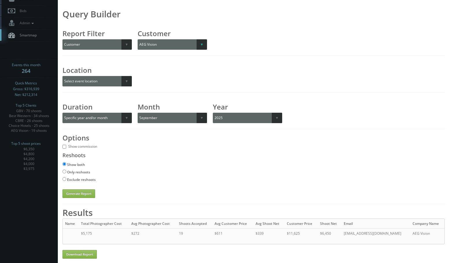
select select "982"
click at [138, 39] on select "Select a customer All _juzten_Walmart Abbey Carpet Abbey Carpet Able Eyes ACC A…" at bounding box center [177, 44] width 79 height 10
click at [155, 118] on select "Select a month January February March April May June July August September Octo…" at bounding box center [172, 118] width 69 height 10
click at [138, 113] on select "Select a month January February March April May June July August September Octo…" at bounding box center [172, 118] width 69 height 10
click at [92, 194] on button "Generate Report" at bounding box center [78, 193] width 33 height 9
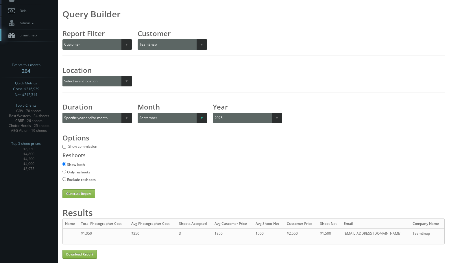
click at [156, 117] on select "Select a month January February March April May June July August September Octo…" at bounding box center [172, 118] width 69 height 10
click at [138, 113] on select "Select a month January February March April May June July August September Octo…" at bounding box center [172, 118] width 69 height 10
click at [73, 197] on button "Generate Report" at bounding box center [78, 193] width 33 height 9
click at [160, 121] on select "Select a month January February March April May June July August September Octo…" at bounding box center [172, 118] width 69 height 10
select select "07"
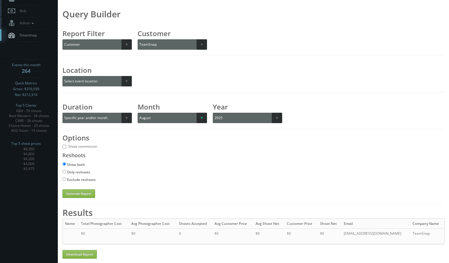
click at [138, 113] on select "Select a month January February March April May June July August September Octo…" at bounding box center [172, 118] width 69 height 10
click at [69, 196] on button "Generate Report" at bounding box center [78, 193] width 33 height 9
click at [153, 46] on select "Select a customer All _juzten_Walmart Abbey Carpet Abbey Carpet Able Eyes ACC A…" at bounding box center [177, 44] width 79 height 10
select select "591"
click at [138, 39] on select "Select a customer All _juzten_Walmart Abbey Carpet Abbey Carpet Able Eyes ACC A…" at bounding box center [177, 44] width 79 height 10
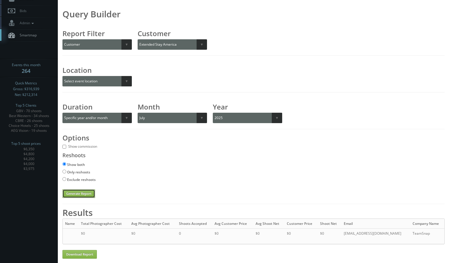
click at [90, 196] on button "Generate Report" at bounding box center [78, 193] width 33 height 9
click at [193, 121] on select "Select a month January February March April May June July August September Octo…" at bounding box center [172, 118] width 69 height 10
click at [138, 113] on select "Select a month January February March April May June July August September Octo…" at bounding box center [172, 118] width 69 height 10
click at [73, 191] on button "Generate Report" at bounding box center [78, 193] width 33 height 9
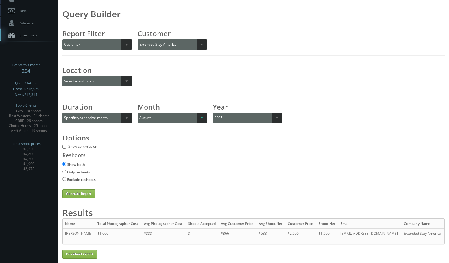
click at [178, 116] on select "Select a month January February March April May June July August September Octo…" at bounding box center [172, 118] width 69 height 10
click at [138, 113] on select "Select a month January February March April May June July August September Octo…" at bounding box center [172, 118] width 69 height 10
click at [166, 114] on select "Select a month January February March April May June July August September Octo…" at bounding box center [172, 118] width 69 height 10
select select "09"
click at [138, 113] on select "Select a month January February March April May June July August September Octo…" at bounding box center [172, 118] width 69 height 10
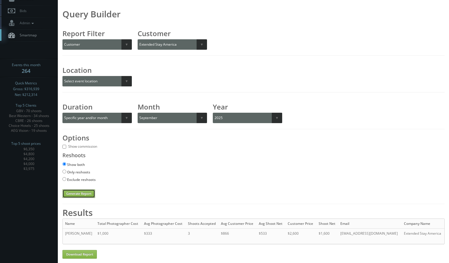
click at [71, 197] on button "Generate Report" at bounding box center [78, 193] width 33 height 9
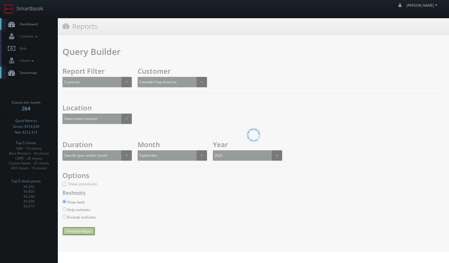
scroll to position [0, 0]
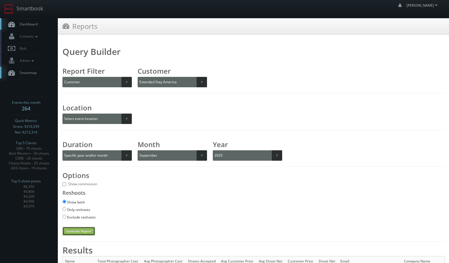
click at [79, 232] on button "Generate Report" at bounding box center [78, 231] width 33 height 9
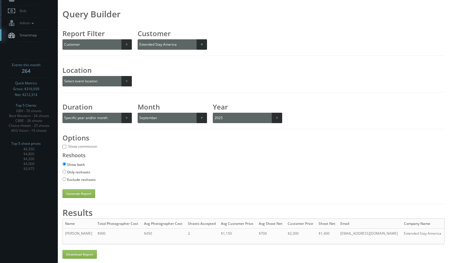
click at [161, 40] on select "Select a customer All _juzten_Walmart Abbey Carpet Abbey Carpet Able Eyes ACC A…" at bounding box center [177, 44] width 79 height 10
select select "192"
click at [138, 39] on select "Select a customer All _juzten_Walmart Abbey Carpet Abbey Carpet Able Eyes ACC A…" at bounding box center [177, 44] width 79 height 10
click at [85, 191] on button "Generate Report" at bounding box center [78, 193] width 33 height 9
click at [170, 112] on div "Month Select a month January February March April May June July August Septembe…" at bounding box center [172, 113] width 69 height 19
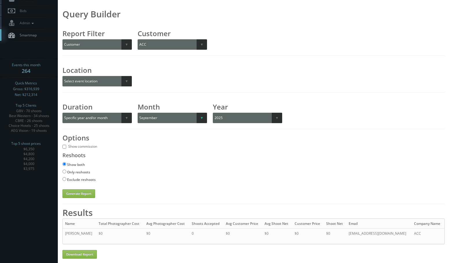
click at [169, 116] on select "Select a month January February March April May June July August September Octo…" at bounding box center [172, 118] width 69 height 10
select select "08"
click at [138, 113] on select "Select a month January February March April May June July August September Octo…" at bounding box center [172, 118] width 69 height 10
click at [75, 189] on button "Generate Report" at bounding box center [78, 193] width 33 height 9
click at [159, 50] on div "Query Builder Report Filter Select report filter Photographer Customer Customer…" at bounding box center [253, 104] width 382 height 187
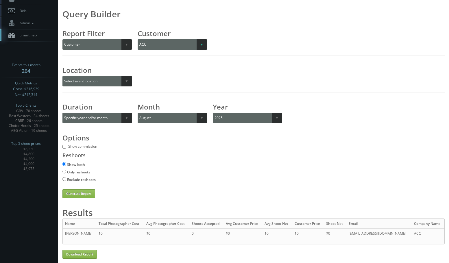
click at [163, 47] on select "Select a customer All _juzten_Walmart Abbey Carpet Abbey Carpet Able Eyes ACC A…" at bounding box center [177, 44] width 79 height 10
select select "988"
click at [138, 39] on select "Select a customer All _juzten_Walmart Abbey Carpet Abbey Carpet Able Eyes ACC A…" at bounding box center [177, 44] width 79 height 10
click at [159, 119] on select "Select a month January February March April May June July August September Octo…" at bounding box center [172, 118] width 69 height 10
click at [138, 113] on select "Select a month January February March April May June July August September Octo…" at bounding box center [172, 118] width 69 height 10
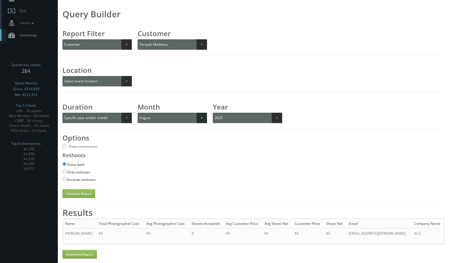
click at [145, 121] on select "Select a month January February March April May June July August September Octo…" at bounding box center [172, 118] width 69 height 10
click at [138, 113] on select "Select a month January February March April May June July August September Octo…" at bounding box center [172, 118] width 69 height 10
click at [73, 193] on button "Generate Report" at bounding box center [78, 193] width 33 height 9
click at [171, 119] on select "Select a month January February March April May June July August September Octo…" at bounding box center [172, 118] width 69 height 10
click at [138, 113] on select "Select a month January February March April May June July August September Octo…" at bounding box center [172, 118] width 69 height 10
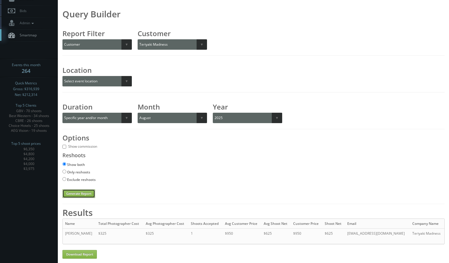
click at [76, 194] on button "Generate Report" at bounding box center [78, 193] width 33 height 9
click at [161, 123] on div "Query Builder Report Filter Select report filter Photographer Customer Customer…" at bounding box center [253, 104] width 382 height 187
drag, startPoint x: 165, startPoint y: 118, endPoint x: 162, endPoint y: 123, distance: 5.6
click at [165, 118] on select "Select a month January February March April May June July August September Octo…" at bounding box center [172, 118] width 69 height 10
select select "09"
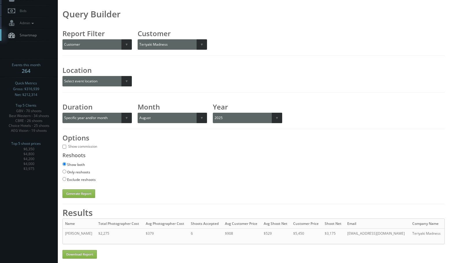
click at [138, 113] on select "Select a month January February March April May June July August September Octo…" at bounding box center [172, 118] width 69 height 10
click at [86, 193] on button "Generate Report" at bounding box center [78, 193] width 33 height 9
click at [177, 44] on select "Select a customer All _juzten_Walmart Abbey Carpet Abbey Carpet Able Eyes ACC A…" at bounding box center [177, 44] width 79 height 10
select select "572"
click at [138, 39] on select "Select a customer All _juzten_Walmart Abbey Carpet Abbey Carpet Able Eyes ACC A…" at bounding box center [177, 44] width 79 height 10
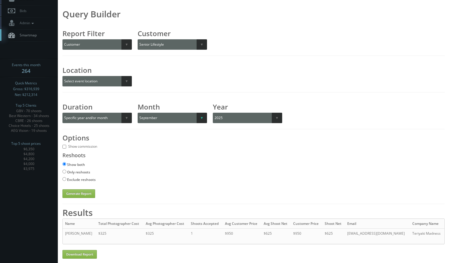
drag, startPoint x: 172, startPoint y: 116, endPoint x: 169, endPoint y: 123, distance: 7.7
click at [172, 116] on select "Select a month January February March April May June July August September Octo…" at bounding box center [172, 118] width 69 height 10
click at [138, 113] on select "Select a month January February March April May June July August September Octo…" at bounding box center [172, 118] width 69 height 10
click at [74, 195] on button "Generate Report" at bounding box center [78, 193] width 33 height 9
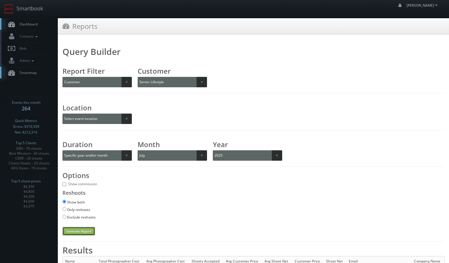
click at [84, 228] on button "Generate Report" at bounding box center [78, 231] width 33 height 9
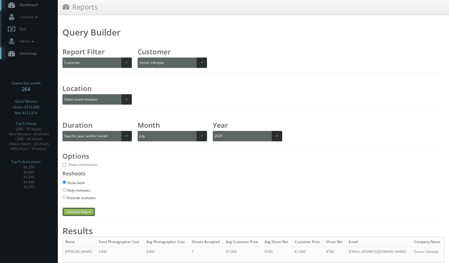
scroll to position [38, 0]
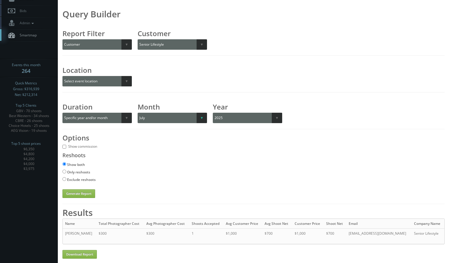
click at [188, 114] on select "Select a month January February March April May June July August September Octo…" at bounding box center [172, 118] width 69 height 10
click at [138, 113] on select "Select a month January February March April May June July August September Octo…" at bounding box center [172, 118] width 69 height 10
click at [73, 193] on button "Generate Report" at bounding box center [78, 193] width 33 height 9
click at [179, 118] on select "Select a month January February March April May June July August September Octo…" at bounding box center [172, 118] width 69 height 10
select select "09"
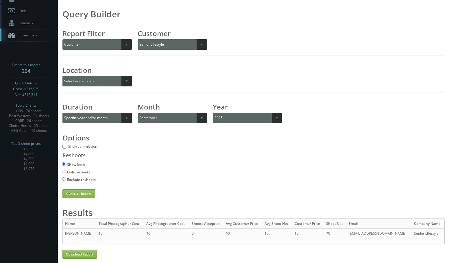
click at [138, 113] on select "Select a month January February March April May June July August September Octo…" at bounding box center [172, 118] width 69 height 10
click at [75, 198] on button "Generate Report" at bounding box center [78, 193] width 33 height 9
click at [152, 47] on select "Select a customer All _juzten_Walmart Abbey Carpet Abbey Carpet Able Eyes ACC A…" at bounding box center [177, 44] width 79 height 10
select select "269"
click at [138, 39] on select "Select a customer All _juzten_Walmart Abbey Carpet Abbey Carpet Able Eyes ACC A…" at bounding box center [177, 44] width 79 height 10
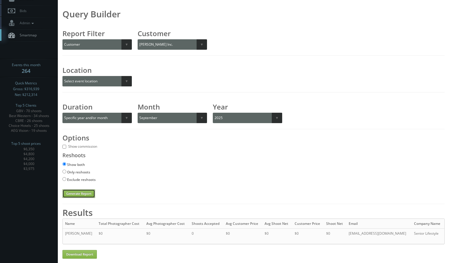
click at [74, 191] on button "Generate Report" at bounding box center [78, 193] width 33 height 9
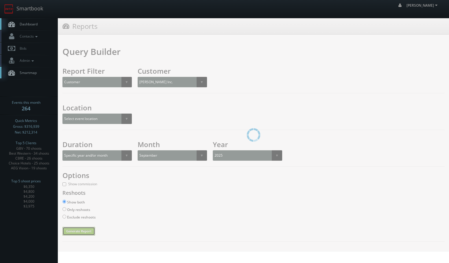
scroll to position [0, 0]
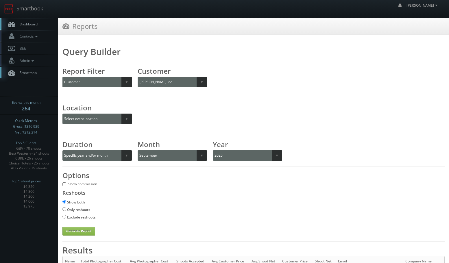
click at [66, 237] on div "Query Builder Report Filter Select report filter Photographer Customer Customer…" at bounding box center [253, 173] width 382 height 248
click at [69, 232] on button "Generate Report" at bounding box center [78, 231] width 33 height 9
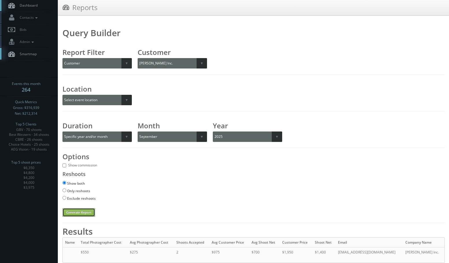
scroll to position [38, 0]
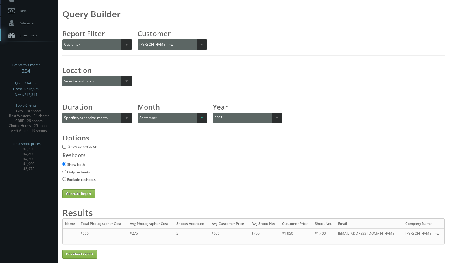
click at [167, 118] on select "Select a month January February March April May June July August September Octo…" at bounding box center [172, 118] width 69 height 10
click at [138, 113] on select "Select a month January February March April May June July August September Octo…" at bounding box center [172, 118] width 69 height 10
click at [71, 190] on button "Generate Report" at bounding box center [78, 193] width 33 height 9
click at [74, 189] on div "Query Builder Report Filter Select report filter Photographer Customer Customer…" at bounding box center [253, 104] width 382 height 187
click at [73, 194] on button "Generate Report" at bounding box center [78, 193] width 33 height 9
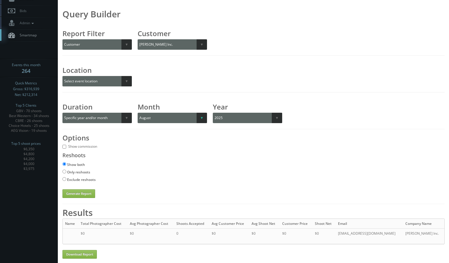
click at [173, 121] on select "Select a month January February March April May June July August September Octo…" at bounding box center [172, 118] width 69 height 10
select select "07"
click at [138, 113] on select "Select a month January February March April May June July August September Octo…" at bounding box center [172, 118] width 69 height 10
click at [69, 194] on button "Generate Report" at bounding box center [78, 193] width 33 height 9
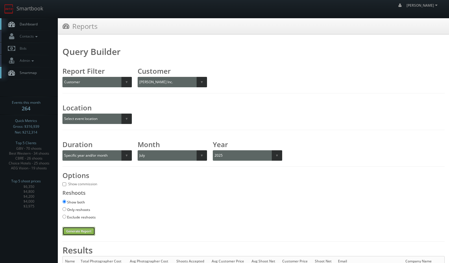
click at [73, 230] on button "Generate Report" at bounding box center [78, 231] width 33 height 9
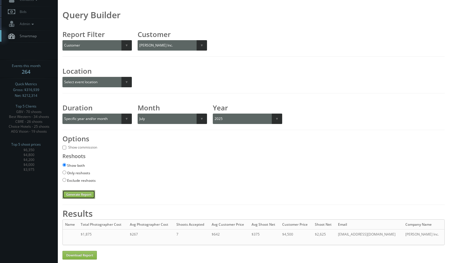
scroll to position [38, 0]
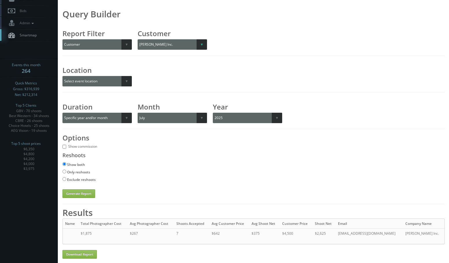
click at [171, 49] on select "Select a customer All _juzten_Walmart Abbey Carpet Abbey Carpet Able Eyes ACC A…" at bounding box center [177, 44] width 79 height 10
select select "581"
click at [138, 39] on select "Select a customer All _juzten_Walmart Abbey Carpet Abbey Carpet Able Eyes ACC A…" at bounding box center [177, 44] width 79 height 10
click at [78, 195] on button "Generate Report" at bounding box center [78, 193] width 33 height 9
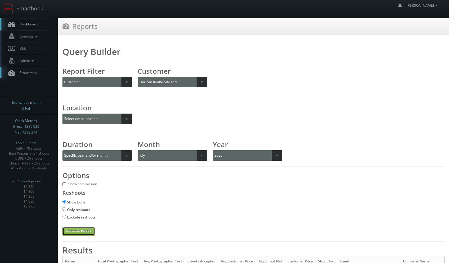
click at [80, 233] on button "Generate Report" at bounding box center [78, 231] width 33 height 9
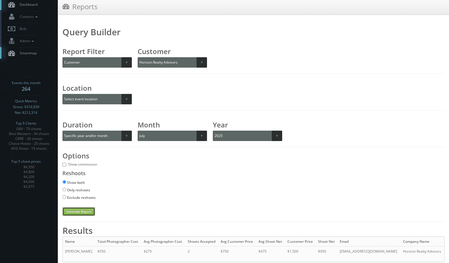
scroll to position [38, 0]
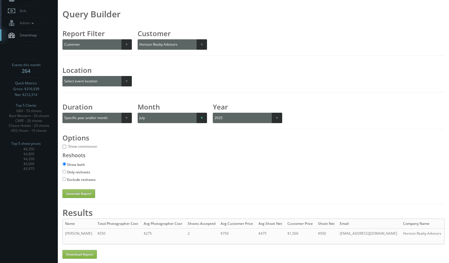
click at [174, 115] on select "Select a month January February March April May June July August September Octo…" at bounding box center [172, 118] width 69 height 10
click at [138, 113] on select "Select a month January February March April May June July August September Octo…" at bounding box center [172, 118] width 69 height 10
click at [89, 195] on button "Generate Report" at bounding box center [78, 193] width 33 height 9
drag, startPoint x: 162, startPoint y: 116, endPoint x: 159, endPoint y: 122, distance: 7.3
click at [162, 116] on select "Select a month January February March April May June July August September Octo…" at bounding box center [172, 118] width 69 height 10
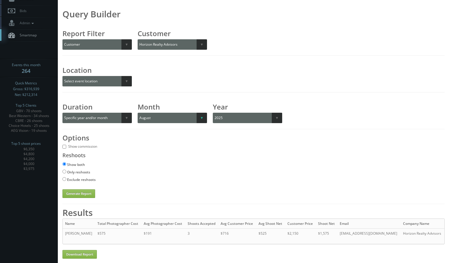
select select "09"
click at [138, 113] on select "Select a month January February March April May June July August September Octo…" at bounding box center [172, 118] width 69 height 10
click at [72, 192] on button "Generate Report" at bounding box center [78, 193] width 33 height 9
click at [173, 49] on select "Select a customer All _juzten_Walmart Abbey Carpet Abbey Carpet Able Eyes ACC A…" at bounding box center [177, 44] width 79 height 10
click at [155, 51] on div "Query Builder Report Filter Select report filter Photographer Customer Customer…" at bounding box center [253, 104] width 382 height 187
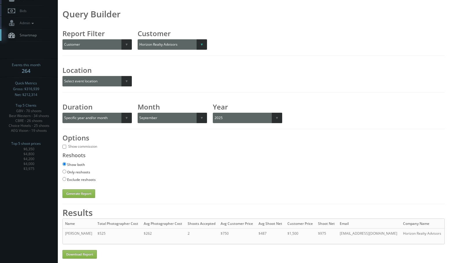
drag, startPoint x: 161, startPoint y: 41, endPoint x: 158, endPoint y: 49, distance: 9.3
click at [161, 41] on select "Select a customer All _juzten_Walmart Abbey Carpet Abbey Carpet Able Eyes ACC A…" at bounding box center [177, 44] width 79 height 10
click at [186, 45] on select "Select a customer All _juzten_Walmart Abbey Carpet Abbey Carpet Able Eyes ACC A…" at bounding box center [177, 44] width 79 height 10
select select "970"
click at [138, 39] on select "Select a customer All _juzten_Walmart Abbey Carpet Abbey Carpet Able Eyes ACC A…" at bounding box center [177, 44] width 79 height 10
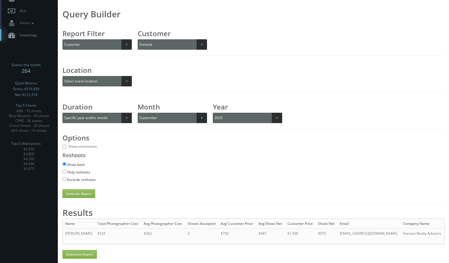
click at [161, 115] on select "Select a month January February March April May June July August September Octo…" at bounding box center [172, 118] width 69 height 10
click at [138, 113] on select "Select a month January February March April May June July August September Octo…" at bounding box center [172, 118] width 69 height 10
click at [72, 194] on button "Generate Report" at bounding box center [78, 193] width 33 height 9
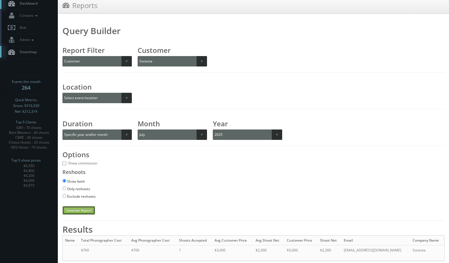
scroll to position [42, 0]
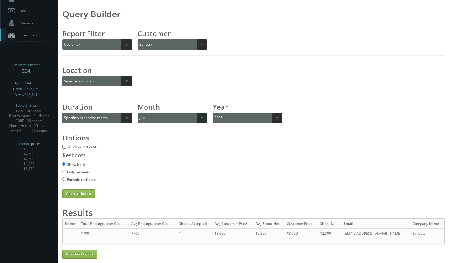
click at [162, 118] on select "Select a month January February March April May June July August September Octo…" at bounding box center [172, 118] width 69 height 10
click at [138, 113] on select "Select a month January February March April May June July August September Octo…" at bounding box center [172, 118] width 69 height 10
click at [82, 189] on button "Generate Report" at bounding box center [78, 193] width 33 height 9
click at [146, 113] on select "Select a month January February March April May June July August September Octo…" at bounding box center [172, 118] width 69 height 10
select select "09"
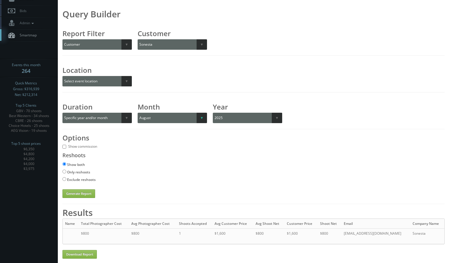
click at [138, 113] on select "Select a month January February March April May June July August September Octo…" at bounding box center [172, 118] width 69 height 10
click at [89, 190] on button "Generate Report" at bounding box center [78, 193] width 33 height 9
click at [170, 43] on select "Select a customer All _juzten_Walmart Abbey Carpet Abbey Carpet Able Eyes ACC A…" at bounding box center [177, 44] width 79 height 10
select select "298"
click at [138, 39] on select "Select a customer All _juzten_Walmart Abbey Carpet Abbey Carpet Able Eyes ACC A…" at bounding box center [177, 44] width 79 height 10
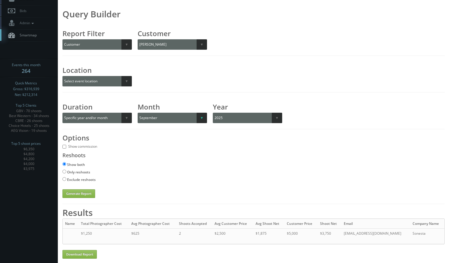
drag, startPoint x: 167, startPoint y: 113, endPoint x: 164, endPoint y: 119, distance: 6.7
click at [167, 113] on select "Select a month January February March April May June July August September Octo…" at bounding box center [172, 118] width 69 height 10
click at [138, 113] on select "Select a month January February March April May June July August September Octo…" at bounding box center [172, 118] width 69 height 10
click at [83, 189] on button "Generate Report" at bounding box center [78, 193] width 33 height 9
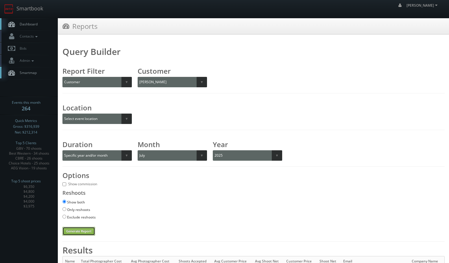
click at [79, 230] on button "Generate Report" at bounding box center [78, 231] width 33 height 9
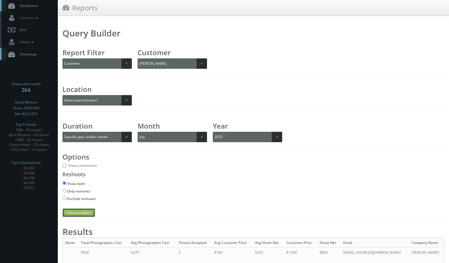
scroll to position [38, 0]
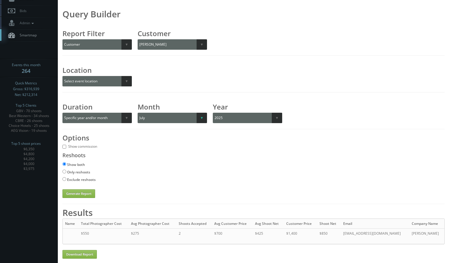
drag, startPoint x: 143, startPoint y: 113, endPoint x: 150, endPoint y: 123, distance: 12.0
click at [145, 114] on select "Select a month January February March April May June July August September Octo…" at bounding box center [172, 118] width 69 height 10
click at [138, 113] on select "Select a month January February March April May June July August September Octo…" at bounding box center [172, 118] width 69 height 10
click at [79, 195] on button "Generate Report" at bounding box center [78, 193] width 33 height 9
click at [78, 191] on button "Generate Report" at bounding box center [78, 193] width 33 height 9
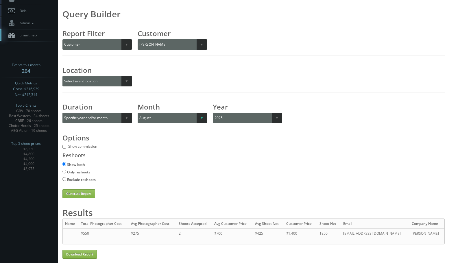
drag, startPoint x: 144, startPoint y: 109, endPoint x: 146, endPoint y: 114, distance: 5.4
click at [144, 109] on h3 "Month" at bounding box center [172, 107] width 69 height 6
drag, startPoint x: 146, startPoint y: 114, endPoint x: 147, endPoint y: 118, distance: 4.2
click at [146, 114] on select "Select a month January February March April May June July August September Octo…" at bounding box center [172, 118] width 69 height 10
click at [138, 113] on select "Select a month January February March April May June July August September Octo…" at bounding box center [172, 118] width 69 height 10
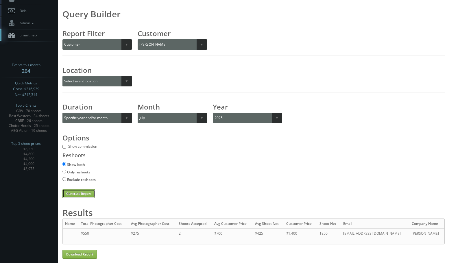
click at [83, 192] on button "Generate Report" at bounding box center [78, 193] width 33 height 9
click at [182, 120] on select "Select a month January February March April May June July August September Octo…" at bounding box center [172, 118] width 69 height 10
select select "09"
click at [138, 113] on select "Select a month January February March April May June July August September Octo…" at bounding box center [172, 118] width 69 height 10
click at [78, 192] on button "Generate Report" at bounding box center [78, 193] width 33 height 9
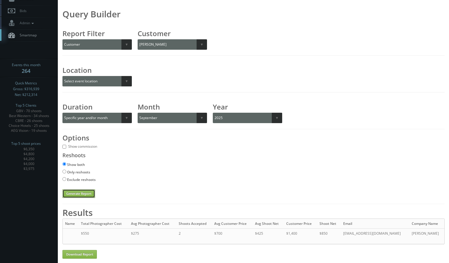
scroll to position [0, 0]
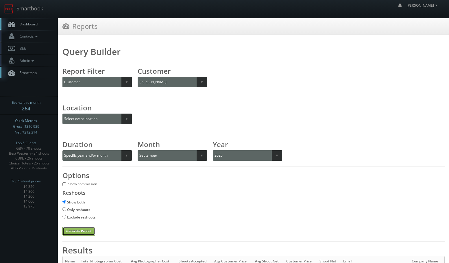
click at [73, 233] on button "Generate Report" at bounding box center [78, 231] width 33 height 9
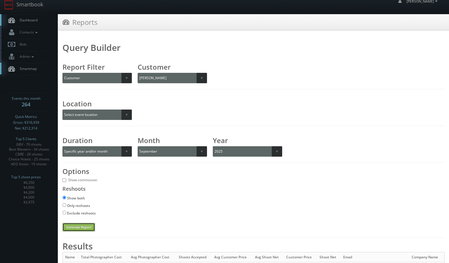
scroll to position [38, 0]
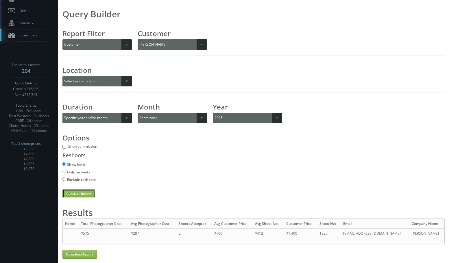
click at [81, 194] on button "Generate Report" at bounding box center [78, 193] width 33 height 9
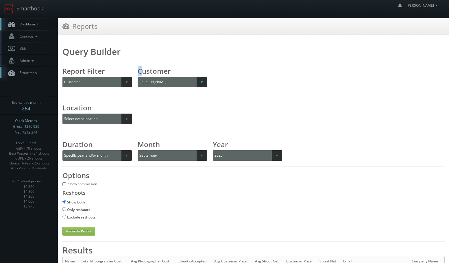
drag, startPoint x: 142, startPoint y: 74, endPoint x: 146, endPoint y: 77, distance: 5.1
click at [145, 74] on h3 "Customer" at bounding box center [172, 71] width 69 height 6
click at [148, 79] on select "Select a customer All _juzten_Walmart Abbey Carpet Abbey Carpet Able Eyes ACC A…" at bounding box center [177, 82] width 79 height 10
select select "984"
click at [138, 77] on select "Select a customer All _juzten_Walmart Abbey Carpet Abbey Carpet Able Eyes ACC A…" at bounding box center [177, 82] width 79 height 10
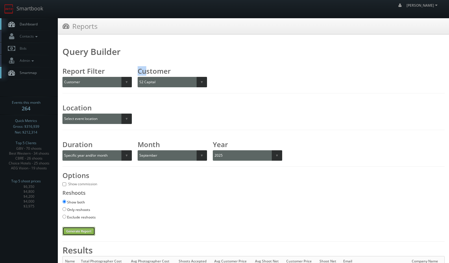
click at [66, 234] on button "Generate Report" at bounding box center [78, 231] width 33 height 9
click at [73, 232] on button "Generate Report" at bounding box center [78, 231] width 33 height 9
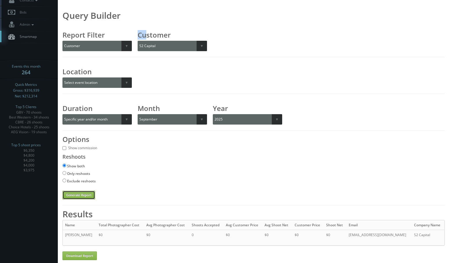
scroll to position [38, 0]
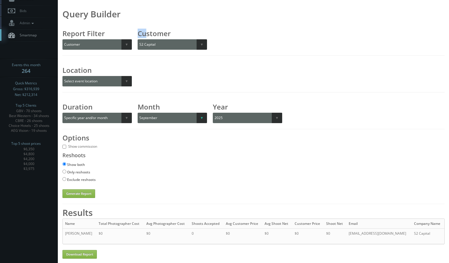
drag, startPoint x: 189, startPoint y: 118, endPoint x: 181, endPoint y: 122, distance: 8.8
click at [189, 117] on select "Select a month January February March April May June July August September Octo…" at bounding box center [172, 118] width 69 height 10
click at [138, 113] on select "Select a month January February March April May June July August September Octo…" at bounding box center [172, 118] width 69 height 10
click at [76, 195] on button "Generate Report" at bounding box center [78, 193] width 33 height 9
click at [179, 121] on select "Select a month January February March April May June July August September Octo…" at bounding box center [172, 118] width 69 height 10
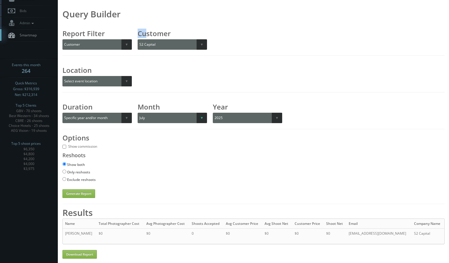
select select "08"
click at [138, 113] on select "Select a month January February March April May June July August September Octo…" at bounding box center [172, 118] width 69 height 10
click at [63, 194] on button "Generate Report" at bounding box center [78, 193] width 33 height 9
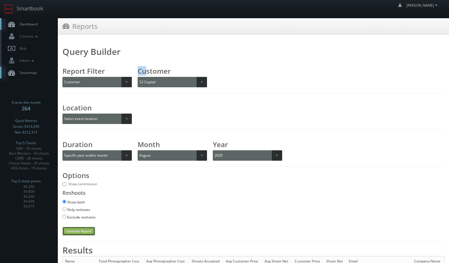
click at [75, 232] on button "Generate Report" at bounding box center [78, 231] width 33 height 9
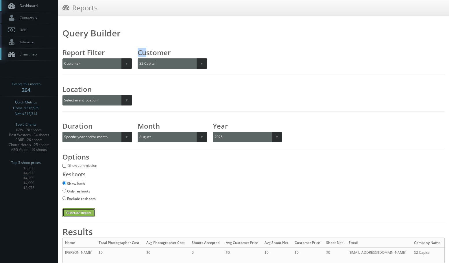
scroll to position [38, 0]
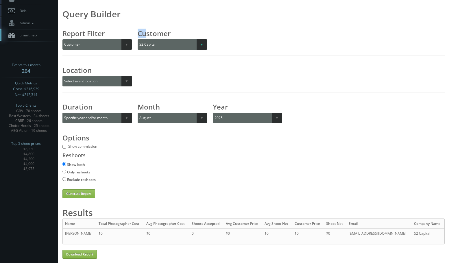
click at [156, 47] on select "Select a customer All _juzten_Walmart Abbey Carpet Abbey Carpet Able Eyes ACC A…" at bounding box center [177, 44] width 79 height 10
select select "196"
click at [138, 39] on select "Select a customer All _juzten_Walmart Abbey Carpet Abbey Carpet Able Eyes ACC A…" at bounding box center [177, 44] width 79 height 10
click at [150, 118] on select "Select a month January February March April May June July August September Octo…" at bounding box center [172, 118] width 69 height 10
click at [138, 113] on select "Select a month January February March April May June July August September Octo…" at bounding box center [172, 118] width 69 height 10
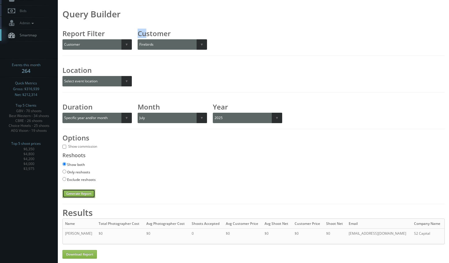
click at [85, 197] on button "Generate Report" at bounding box center [78, 193] width 33 height 9
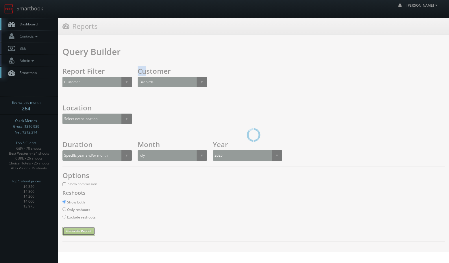
scroll to position [0, 0]
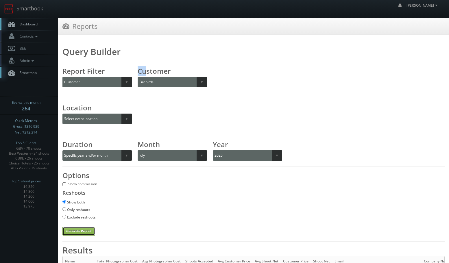
click at [75, 233] on button "Generate Report" at bounding box center [78, 231] width 33 height 9
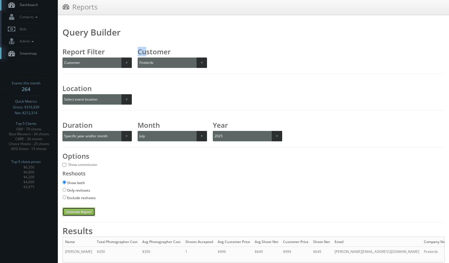
scroll to position [38, 0]
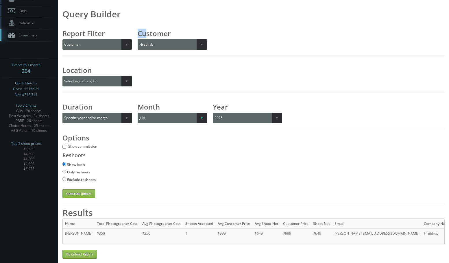
click at [152, 121] on select "Select a month January February March April May June July August September Octo…" at bounding box center [172, 118] width 69 height 10
click at [138, 113] on select "Select a month January February March April May June July August September Octo…" at bounding box center [172, 118] width 69 height 10
drag, startPoint x: 83, startPoint y: 193, endPoint x: 73, endPoint y: 191, distance: 10.5
click at [83, 193] on button "Generate Report" at bounding box center [78, 193] width 33 height 9
click at [178, 117] on select "Select a month January February March April May June July August September Octo…" at bounding box center [172, 118] width 69 height 10
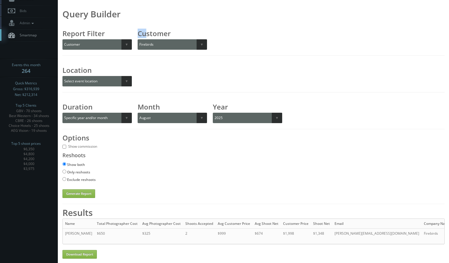
select select "09"
click at [138, 113] on select "Select a month January February March April May June July August September Octo…" at bounding box center [172, 118] width 69 height 10
click at [88, 193] on button "Generate Report" at bounding box center [78, 193] width 33 height 9
drag, startPoint x: 141, startPoint y: 41, endPoint x: 143, endPoint y: 44, distance: 4.3
click at [141, 41] on select "Select a customer All _juzten_Walmart Abbey Carpet Abbey Carpet Able Eyes ACC A…" at bounding box center [177, 44] width 79 height 10
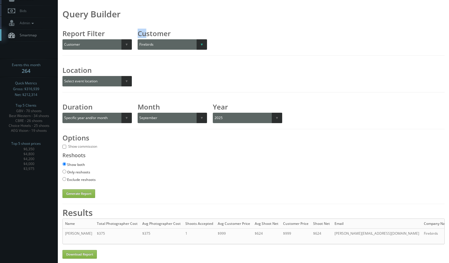
select select "620"
click at [138, 39] on select "Select a customer All _juzten_Walmart Abbey Carpet Abbey Carpet Able Eyes ACC A…" at bounding box center [177, 44] width 79 height 10
click at [160, 122] on select "Select a month January February March April May June July August September Octo…" at bounding box center [172, 118] width 69 height 10
click at [138, 113] on select "Select a month January February March April May June July August September Octo…" at bounding box center [172, 118] width 69 height 10
click at [88, 193] on button "Generate Report" at bounding box center [78, 193] width 33 height 9
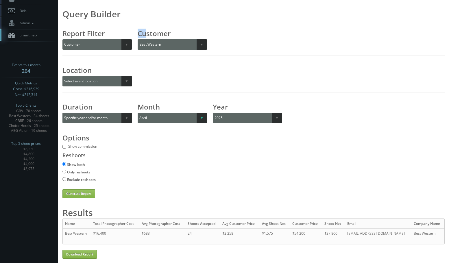
click at [174, 120] on select "Select a month January February March April May June July August September Octo…" at bounding box center [172, 118] width 69 height 10
click at [138, 113] on select "Select a month January February March April May June July August September Octo…" at bounding box center [172, 118] width 69 height 10
click at [85, 193] on button "Generate Report" at bounding box center [78, 193] width 33 height 9
drag, startPoint x: 183, startPoint y: 120, endPoint x: 180, endPoint y: 123, distance: 4.5
click at [183, 120] on select "Select a month January February March April May June July August September Octo…" at bounding box center [172, 118] width 69 height 10
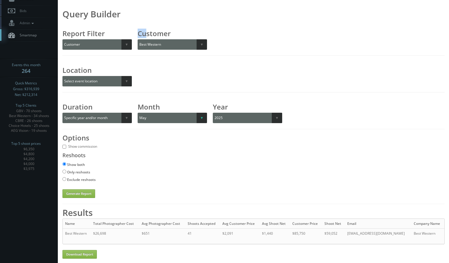
select select "06"
click at [138, 113] on select "Select a month January February March April May June July August September Octo…" at bounding box center [172, 118] width 69 height 10
click at [77, 192] on button "Generate Report" at bounding box center [78, 193] width 33 height 9
click at [182, 49] on select "Select a customer All _juzten_Walmart Abbey Carpet Abbey Carpet Able Eyes ACC A…" at bounding box center [177, 44] width 79 height 10
select select "1013"
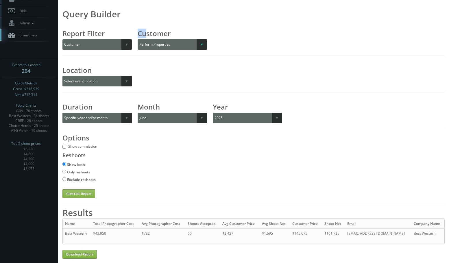
click at [138, 39] on select "Select a customer All _juzten_Walmart Abbey Carpet Abbey Carpet Able Eyes ACC A…" at bounding box center [177, 44] width 79 height 10
click at [162, 121] on select "Select a month January February March April May June July August September Octo…" at bounding box center [172, 118] width 69 height 10
click at [138, 113] on select "Select a month January February March April May June July August September Octo…" at bounding box center [172, 118] width 69 height 10
click at [76, 192] on button "Generate Report" at bounding box center [78, 193] width 33 height 9
click at [163, 112] on div "Month Select a month January February March April May June July August Septembe…" at bounding box center [172, 113] width 69 height 19
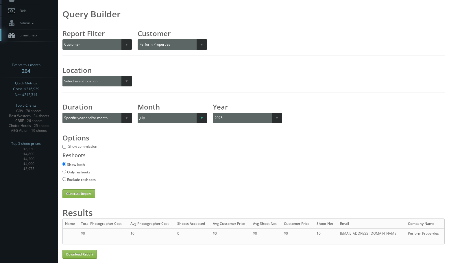
drag, startPoint x: 162, startPoint y: 114, endPoint x: 161, endPoint y: 123, distance: 9.0
click at [162, 114] on select "Select a month January February March April May June July August September Octo…" at bounding box center [172, 118] width 69 height 10
click at [138, 113] on select "Select a month January February March April May June July August September Octo…" at bounding box center [172, 118] width 69 height 10
click at [86, 194] on button "Generate Report" at bounding box center [78, 193] width 33 height 9
click at [168, 121] on select "Select a month January February March April May June July August September Octo…" at bounding box center [172, 118] width 69 height 10
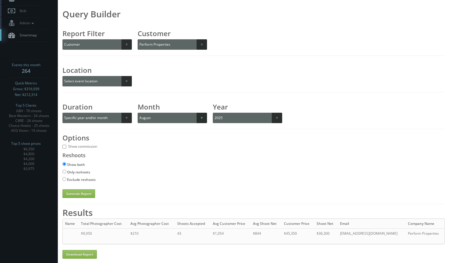
select select "09"
click at [138, 113] on select "Select a month January February March April May June July August September Octo…" at bounding box center [172, 118] width 69 height 10
click at [86, 193] on button "Generate Report" at bounding box center [78, 193] width 33 height 9
click at [170, 43] on select "Select a customer All _juzten_Walmart Abbey Carpet Abbey Carpet Able Eyes ACC A…" at bounding box center [177, 44] width 79 height 10
click at [287, 68] on div "Location Select event location City State Region" at bounding box center [253, 74] width 382 height 25
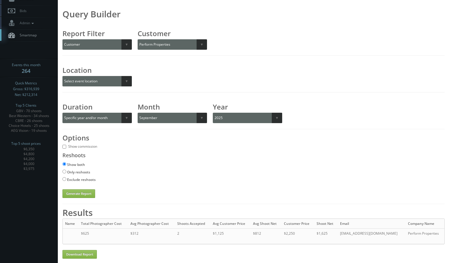
click at [169, 52] on div "Query Builder Report Filter Select report filter Photographer Customer Customer…" at bounding box center [253, 104] width 382 height 187
click at [167, 48] on select "Select a customer All _juzten_Walmart Abbey Carpet Abbey Carpet Able Eyes ACC A…" at bounding box center [177, 44] width 79 height 10
select select "987"
click at [138, 39] on select "Select a customer All _juzten_Walmart Abbey Carpet Abbey Carpet Able Eyes ACC A…" at bounding box center [177, 44] width 79 height 10
click at [146, 117] on select "Select a month January February March April May June July August September Octo…" at bounding box center [172, 118] width 69 height 10
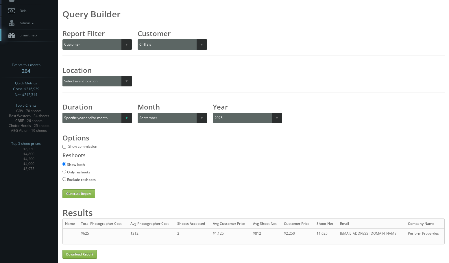
click at [123, 123] on select "Select duration Specific year and/or month Month over Month Year over Year" at bounding box center [96, 118] width 69 height 10
click at [62, 113] on select "Select duration Specific year and/or month Month over Month Year over Year" at bounding box center [96, 118] width 69 height 10
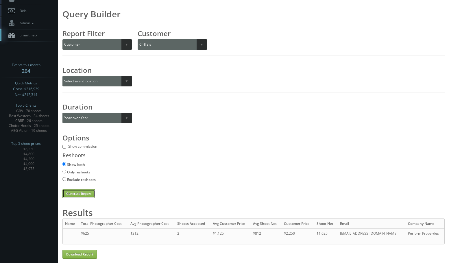
click at [82, 191] on button "Generate Report" at bounding box center [78, 193] width 33 height 9
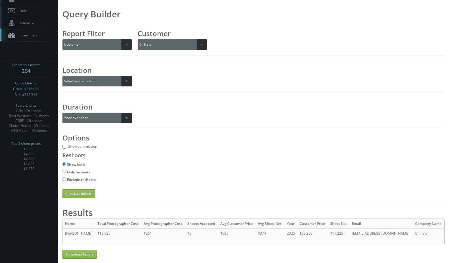
click at [98, 117] on select "Select duration Specific year and/or month Month over Month Year over Year" at bounding box center [96, 118] width 69 height 10
click at [62, 113] on select "Select duration Specific year and/or month Month over Month Year over Year" at bounding box center [96, 118] width 69 height 10
click at [161, 47] on select "Select a customer All _juzten_Walmart Abbey Carpet Abbey Carpet Able Eyes ACC A…" at bounding box center [177, 44] width 79 height 10
click at [151, 47] on select "Select a customer All _juzten_Walmart Abbey Carpet Abbey Carpet Able Eyes ACC A…" at bounding box center [177, 44] width 79 height 10
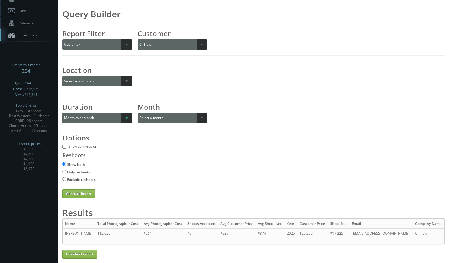
click at [112, 119] on select "Select duration Specific year and/or month Month over Month Year over Year" at bounding box center [96, 118] width 69 height 10
select select "specific"
click at [62, 113] on select "Select duration Specific year and/or month Month over Month Year over Year" at bounding box center [96, 118] width 69 height 10
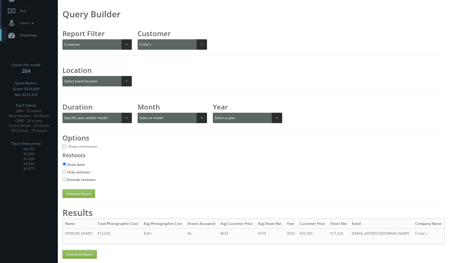
click at [148, 122] on select "Select a month January February March April May June July August September Octo…" at bounding box center [172, 118] width 69 height 10
select select "04"
click at [138, 113] on select "Select a month January February March April May June July August September Octo…" at bounding box center [172, 118] width 69 height 10
click at [252, 124] on div "Query Builder Report Filter Select report filter Photographer Customer Customer…" at bounding box center [253, 104] width 382 height 187
click at [250, 117] on select "Select a year 2017 2018 2019 2020 2021 2022 2023 2024 2025 2026 All" at bounding box center [247, 118] width 69 height 10
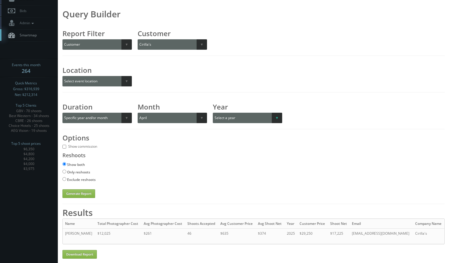
select select "2025"
click at [213, 113] on select "Select a year 2017 2018 2019 2020 2021 2022 2023 2024 2025 2026 All" at bounding box center [247, 118] width 69 height 10
click at [68, 193] on button "Generate Report" at bounding box center [78, 193] width 33 height 9
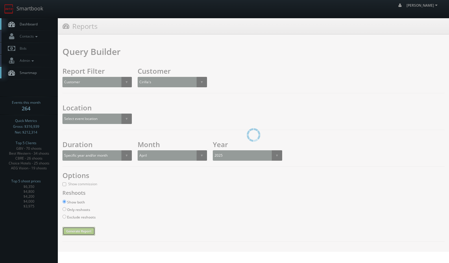
scroll to position [0, 0]
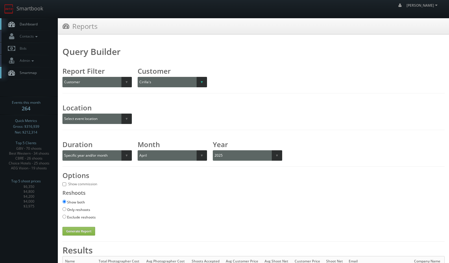
click at [156, 80] on select "Select a customer All _juzten_Walmart Abbey Carpet Abbey Carpet Able Eyes ACC A…" at bounding box center [177, 82] width 79 height 10
select select "184"
click at [138, 77] on select "Select a customer All _juzten_Walmart Abbey Carpet Abbey Carpet Able Eyes ACC A…" at bounding box center [177, 82] width 79 height 10
click at [75, 234] on button "Generate Report" at bounding box center [78, 231] width 33 height 9
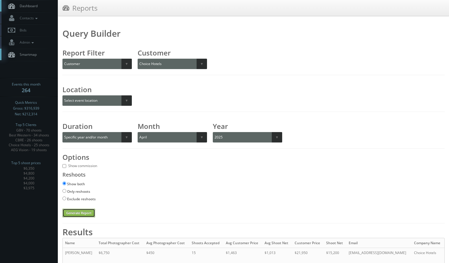
scroll to position [38, 0]
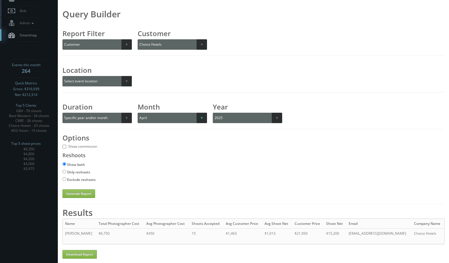
click at [202, 113] on select "Select a month January February March April May June July August September Octo…" at bounding box center [172, 118] width 69 height 10
click at [138, 113] on select "Select a month January February March April May June July August September Octo…" at bounding box center [172, 118] width 69 height 10
click at [84, 193] on button "Generate Report" at bounding box center [78, 193] width 33 height 9
click at [165, 115] on select "Select a month January February March April May June July August September Octo…" at bounding box center [172, 118] width 69 height 10
select select "06"
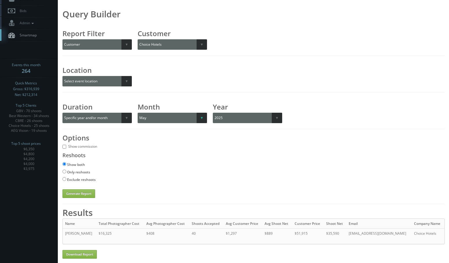
click at [138, 113] on select "Select a month January February March April May June July August September Octo…" at bounding box center [172, 118] width 69 height 10
click at [81, 197] on button "Generate Report" at bounding box center [78, 193] width 33 height 9
click at [167, 121] on select "Select a month January February March April May June July August September Octo…" at bounding box center [172, 118] width 69 height 10
click at [166, 121] on select "Select a month January February March April May June July August September Octo…" at bounding box center [172, 118] width 69 height 10
drag, startPoint x: 165, startPoint y: 42, endPoint x: 163, endPoint y: 49, distance: 7.4
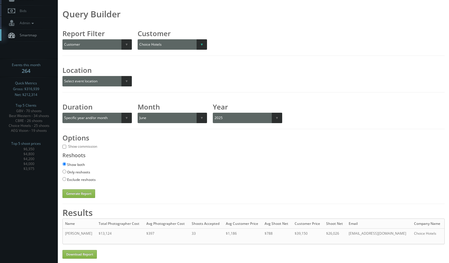
click at [165, 42] on select "Select a customer All _juzten_Walmart Abbey Carpet Abbey Carpet Able Eyes ACC A…" at bounding box center [177, 44] width 79 height 10
select select "200"
click at [138, 39] on select "Select a customer All _juzten_Walmart Abbey Carpet Abbey Carpet Able Eyes ACC A…" at bounding box center [177, 44] width 79 height 10
click at [158, 120] on select "Select a month January February March April May June July August September Octo…" at bounding box center [172, 118] width 69 height 10
click at [138, 113] on select "Select a month January February March April May June July August September Octo…" at bounding box center [172, 118] width 69 height 10
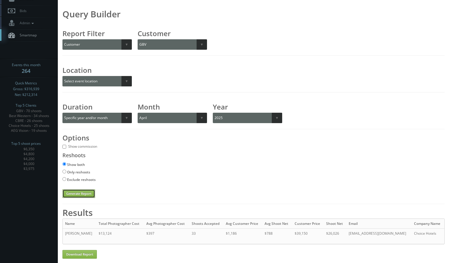
click at [77, 192] on button "Generate Report" at bounding box center [78, 193] width 33 height 9
click at [153, 122] on select "Select a month January February March April May June July August September Octo…" at bounding box center [172, 118] width 69 height 10
click at [138, 113] on select "Select a month January February March April May June July August September Octo…" at bounding box center [172, 118] width 69 height 10
click at [73, 196] on button "Generate Report" at bounding box center [78, 193] width 33 height 9
click at [158, 120] on select "Select a month January February March April May June July August September Octo…" at bounding box center [172, 118] width 69 height 10
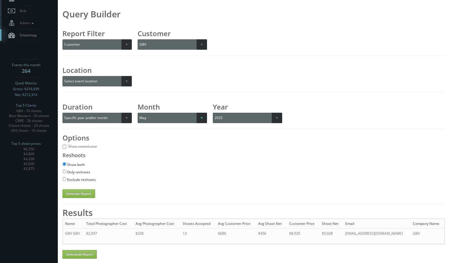
select select "06"
click at [138, 113] on select "Select a month January February March April May June July August September Octo…" at bounding box center [172, 118] width 69 height 10
click at [81, 193] on button "Generate Report" at bounding box center [78, 193] width 33 height 9
click at [184, 42] on select "Select a customer All _juzten_Walmart Abbey Carpet Abbey Carpet Able Eyes ACC A…" at bounding box center [177, 44] width 79 height 10
select select "964"
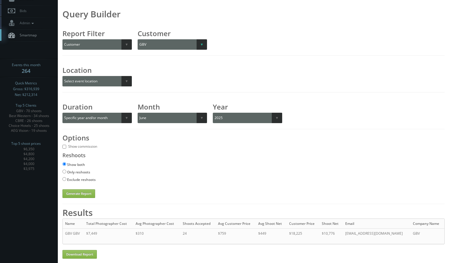
click at [138, 39] on select "Select a customer All _juzten_Walmart Abbey Carpet Abbey Carpet Able Eyes ACC A…" at bounding box center [177, 44] width 79 height 10
click at [82, 194] on button "Generate Report" at bounding box center [78, 193] width 33 height 9
click at [177, 113] on select "Select a month January February March April May June July August September Octo…" at bounding box center [172, 118] width 69 height 10
click at [138, 113] on select "Select a month January February March April May June July August September Octo…" at bounding box center [172, 118] width 69 height 10
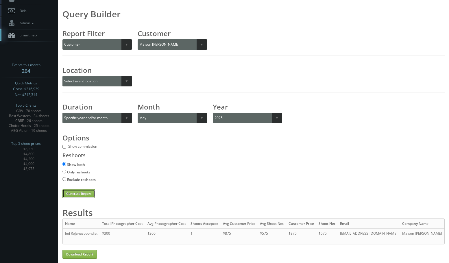
click at [77, 189] on button "Generate Report" at bounding box center [78, 193] width 33 height 9
click at [82, 189] on button "Generate Report" at bounding box center [78, 193] width 33 height 9
click at [146, 119] on select "Select a month January February March April May June July August September Octo…" at bounding box center [172, 118] width 69 height 10
select select "04"
click at [138, 113] on select "Select a month January February March April May June July August September Octo…" at bounding box center [172, 118] width 69 height 10
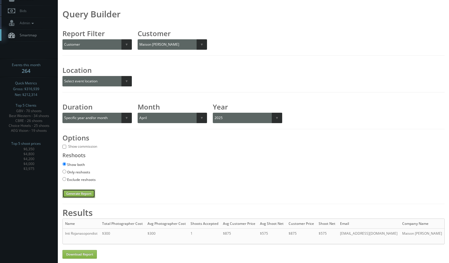
click at [80, 189] on button "Generate Report" at bounding box center [78, 193] width 33 height 9
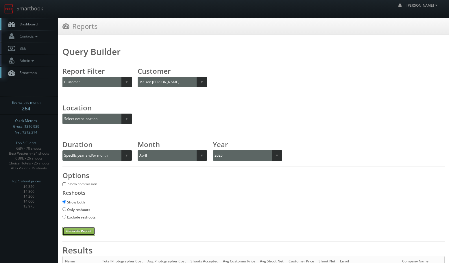
click at [80, 231] on button "Generate Report" at bounding box center [78, 231] width 33 height 9
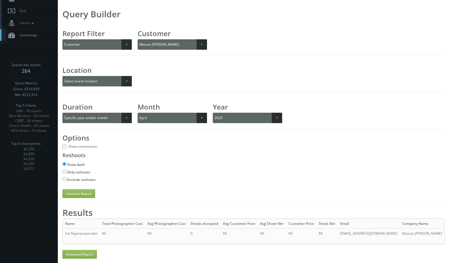
click at [167, 45] on div "Query Builder Report Filter Select report filter Photographer Customer Customer…" at bounding box center [253, 104] width 382 height 187
click at [171, 39] on select "Select a customer All _juzten_Walmart Abbey Carpet Abbey Carpet Able Eyes ACC A…" at bounding box center [177, 44] width 79 height 10
select select "352"
click at [138, 39] on select "Select a customer All _juzten_Walmart Abbey Carpet Abbey Carpet Able Eyes ACC A…" at bounding box center [177, 44] width 79 height 10
click at [81, 190] on button "Generate Report" at bounding box center [78, 193] width 33 height 9
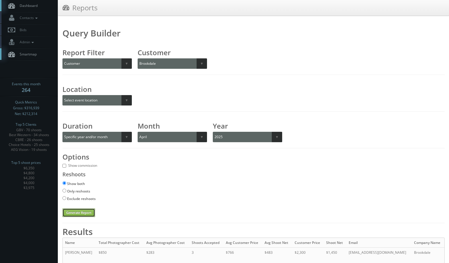
scroll to position [38, 0]
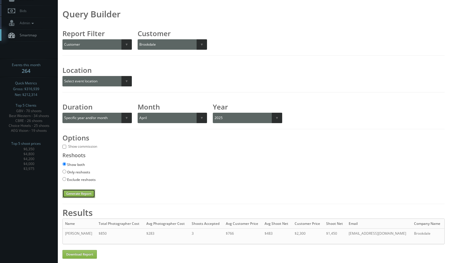
click at [74, 191] on button "Generate Report" at bounding box center [78, 193] width 33 height 9
click at [167, 117] on select "Select a month January February March April May June July August September Octo…" at bounding box center [172, 118] width 69 height 10
click at [138, 113] on select "Select a month January February March April May June July August September Octo…" at bounding box center [172, 118] width 69 height 10
click at [77, 195] on button "Generate Report" at bounding box center [78, 193] width 33 height 9
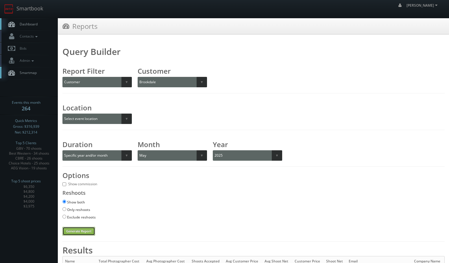
drag, startPoint x: 76, startPoint y: 235, endPoint x: 111, endPoint y: 218, distance: 39.3
click at [76, 235] on button "Generate Report" at bounding box center [78, 231] width 33 height 9
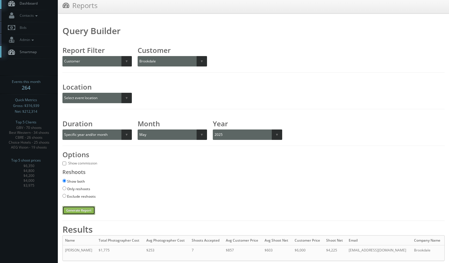
scroll to position [38, 0]
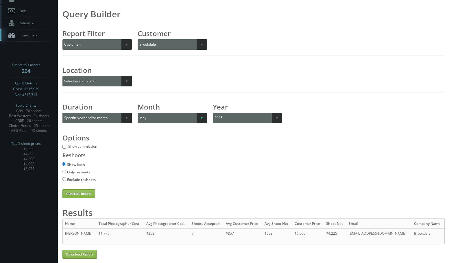
click at [158, 116] on select "Select a month January February March April May June July August September Octo…" at bounding box center [172, 118] width 69 height 10
select select "06"
click at [138, 113] on select "Select a month January February March April May June July August September Octo…" at bounding box center [172, 118] width 69 height 10
click at [66, 197] on button "Generate Report" at bounding box center [78, 193] width 33 height 9
click at [151, 36] on h3 "Customer" at bounding box center [172, 34] width 69 height 6
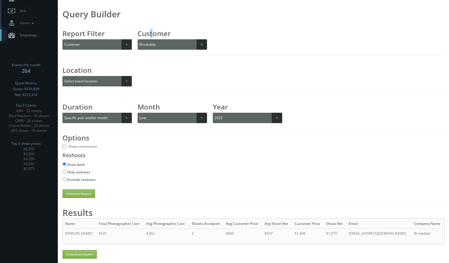
click at [153, 48] on select "Select a customer All _juzten_Walmart Abbey Carpet Abbey Carpet Able Eyes ACC A…" at bounding box center [177, 44] width 79 height 10
select select "349"
click at [138, 39] on select "Select a customer All _juzten_Walmart Abbey Carpet Abbey Carpet Able Eyes ACC A…" at bounding box center [177, 44] width 79 height 10
click at [156, 120] on select "Select a month January February March April May June July August September Octo…" at bounding box center [172, 118] width 69 height 10
click at [138, 113] on select "Select a month January February March April May June July August September Octo…" at bounding box center [172, 118] width 69 height 10
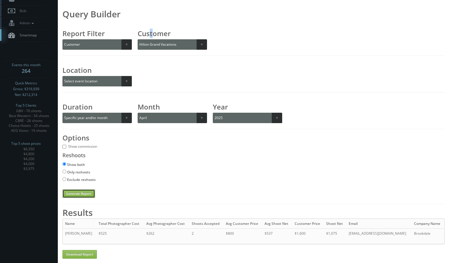
drag, startPoint x: 75, startPoint y: 192, endPoint x: 87, endPoint y: 196, distance: 13.0
click at [75, 192] on button "Generate Report" at bounding box center [78, 193] width 33 height 9
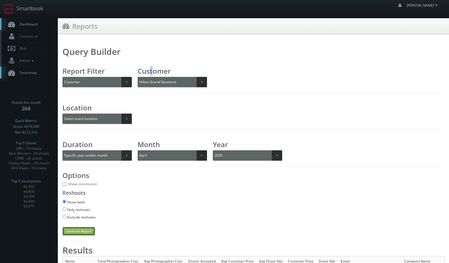
click at [86, 232] on button "Generate Report" at bounding box center [78, 231] width 33 height 9
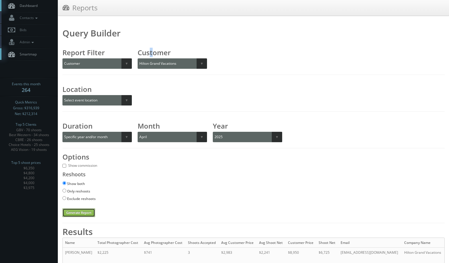
scroll to position [38, 0]
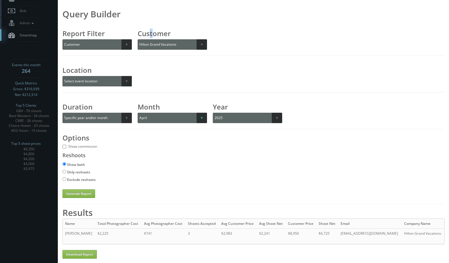
click at [164, 117] on select "Select a month January February March April May June July August September Octo…" at bounding box center [172, 118] width 69 height 10
click at [138, 113] on select "Select a month January February March April May June July August September Octo…" at bounding box center [172, 118] width 69 height 10
click at [72, 194] on button "Generate Report" at bounding box center [78, 193] width 33 height 9
click at [160, 115] on select "Select a month January February March April May June July August September Octo…" at bounding box center [172, 118] width 69 height 10
select select "06"
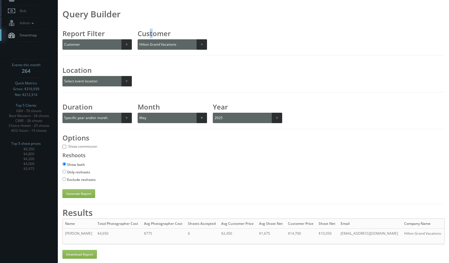
click at [138, 113] on select "Select a month January February March April May June July August September Octo…" at bounding box center [172, 118] width 69 height 10
click at [73, 194] on button "Generate Report" at bounding box center [78, 193] width 33 height 9
click at [163, 51] on div "Query Builder Report Filter Select report filter Photographer Customer Customer…" at bounding box center [253, 104] width 382 height 187
click at [165, 45] on select "Select a customer All _juzten_Walmart Abbey Carpet Abbey Carpet Able Eyes ACC A…" at bounding box center [177, 44] width 79 height 10
select select "724"
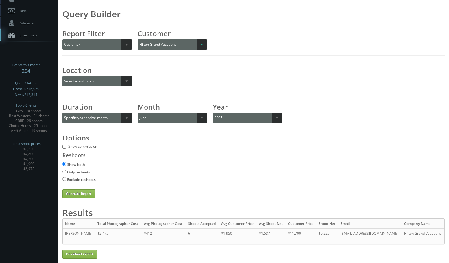
click at [138, 39] on select "Select a customer All _juzten_Walmart Abbey Carpet Abbey Carpet Able Eyes ACC A…" at bounding box center [177, 44] width 79 height 10
click at [86, 192] on button "Generate Report" at bounding box center [78, 193] width 33 height 9
click at [173, 116] on select "Select a month January February March April May June July August September Octo…" at bounding box center [172, 118] width 69 height 10
click at [138, 113] on select "Select a month January February March April May June July August September Octo…" at bounding box center [172, 118] width 69 height 10
click at [74, 192] on button "Generate Report" at bounding box center [78, 193] width 33 height 9
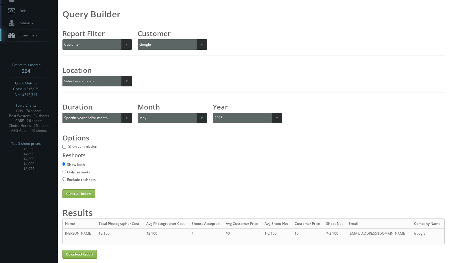
click at [156, 117] on select "Select a month January February March April May June July August September Octo…" at bounding box center [172, 118] width 69 height 10
select select "04"
click at [138, 113] on select "Select a month January February March April May June July August September Octo…" at bounding box center [172, 118] width 69 height 10
click at [86, 195] on button "Generate Report" at bounding box center [78, 193] width 33 height 9
click at [172, 42] on select "Select a customer All _juzten_Walmart Abbey Carpet Abbey Carpet Able Eyes ACC A…" at bounding box center [177, 44] width 79 height 10
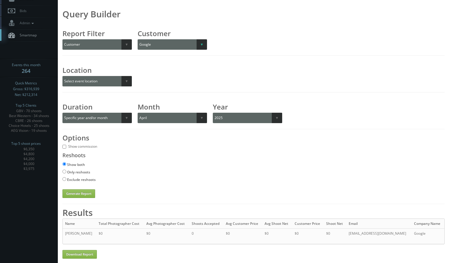
select select "831"
click at [138, 39] on select "Select a customer All _juzten_Walmart Abbey Carpet Abbey Carpet Able Eyes ACC A…" at bounding box center [177, 44] width 79 height 10
click at [72, 193] on button "Generate Report" at bounding box center [78, 193] width 33 height 9
click at [157, 118] on select "Select a month January February March April May June July August September Octo…" at bounding box center [172, 118] width 69 height 10
click at [138, 113] on select "Select a month January February March April May June July August September Octo…" at bounding box center [172, 118] width 69 height 10
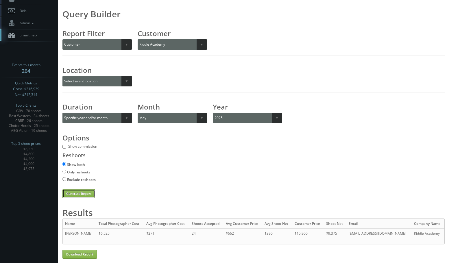
click at [84, 193] on button "Generate Report" at bounding box center [78, 193] width 33 height 9
click at [149, 42] on select "Select a customer All _juzten_Walmart Abbey Carpet Abbey Carpet Able Eyes ACC A…" at bounding box center [177, 44] width 79 height 10
drag, startPoint x: 323, startPoint y: 61, endPoint x: 295, endPoint y: 79, distance: 33.4
click at [323, 61] on div "Query Builder Report Filter Select report filter Photographer Customer Customer…" at bounding box center [253, 104] width 382 height 187
click at [174, 121] on select "Select a month January February March April May June July August September Octo…" at bounding box center [172, 118] width 69 height 10
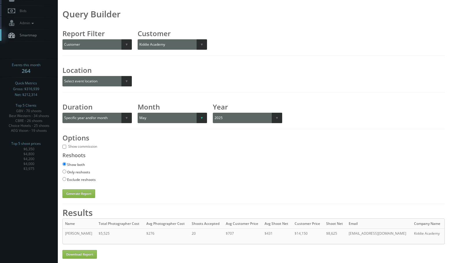
select select "06"
click at [138, 113] on select "Select a month January February March April May June July August September Octo…" at bounding box center [172, 118] width 69 height 10
click at [80, 192] on button "Generate Report" at bounding box center [78, 193] width 33 height 9
drag, startPoint x: 148, startPoint y: 41, endPoint x: 148, endPoint y: 47, distance: 5.2
click at [148, 42] on select "Select a customer All _juzten_Walmart Abbey Carpet Abbey Carpet Able Eyes ACC A…" at bounding box center [177, 44] width 79 height 10
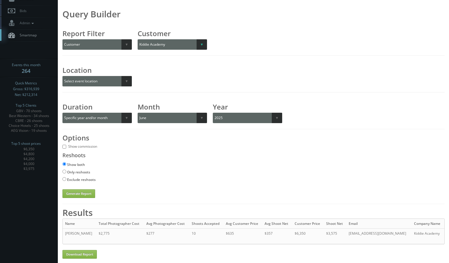
select select "967"
click at [138, 39] on select "Select a customer All _juzten_Walmart Abbey Carpet Abbey Carpet Able Eyes ACC A…" at bounding box center [177, 44] width 79 height 10
click at [83, 200] on div "Query Builder Report Filter Select report filter Photographer Customer Customer…" at bounding box center [253, 135] width 382 height 248
click at [81, 195] on button "Generate Report" at bounding box center [78, 193] width 33 height 9
click at [162, 116] on select "Select a month January February March April May June July August September Octo…" at bounding box center [172, 118] width 69 height 10
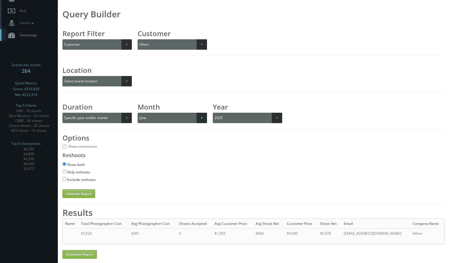
click at [138, 113] on select "Select a month January February March April May June July August September Octo…" at bounding box center [172, 118] width 69 height 10
click at [88, 194] on button "Generate Report" at bounding box center [78, 193] width 33 height 9
click at [184, 121] on select "Select a month January February March April May June July August September Octo…" at bounding box center [172, 118] width 69 height 10
select select "04"
click at [138, 113] on select "Select a month January February March April May June July August September Octo…" at bounding box center [172, 118] width 69 height 10
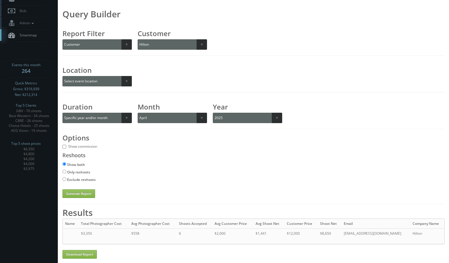
click at [78, 199] on div "Query Builder Report Filter Select report filter Photographer Customer Customer…" at bounding box center [253, 135] width 382 height 248
click at [80, 193] on button "Generate Report" at bounding box center [78, 193] width 33 height 9
click at [173, 48] on select "Select a customer All _juzten_Walmart Abbey Carpet Abbey Carpet Able Eyes ACC A…" at bounding box center [177, 44] width 79 height 10
select select "897"
click at [138, 39] on select "Select a customer All _juzten_Walmart Abbey Carpet Abbey Carpet Able Eyes ACC A…" at bounding box center [177, 44] width 79 height 10
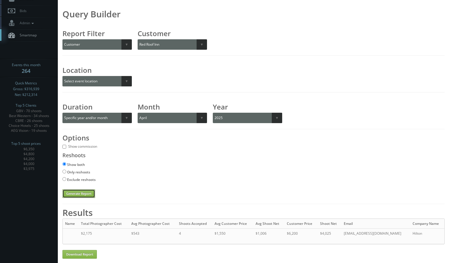
click at [80, 194] on button "Generate Report" at bounding box center [78, 193] width 33 height 9
click at [188, 123] on div "Query Builder Report Filter Select report filter Photographer Customer Customer…" at bounding box center [253, 104] width 382 height 187
click at [179, 118] on select "Select a month January February March April May June July August September Octo…" at bounding box center [172, 118] width 69 height 10
click at [138, 113] on select "Select a month January February March April May June July August September Octo…" at bounding box center [172, 118] width 69 height 10
click at [89, 192] on button "Generate Report" at bounding box center [78, 193] width 33 height 9
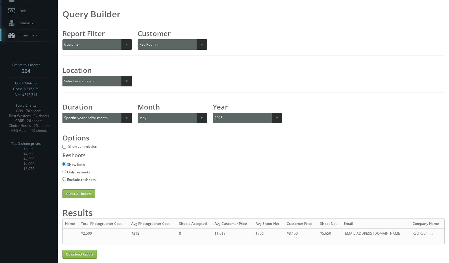
drag, startPoint x: 163, startPoint y: 117, endPoint x: 161, endPoint y: 123, distance: 6.0
click at [163, 117] on select "Select a month January February March April May June July August September Octo…" at bounding box center [172, 118] width 69 height 10
select select "06"
click at [138, 113] on select "Select a month January February March April May June July August September Octo…" at bounding box center [172, 118] width 69 height 10
click at [69, 196] on button "Generate Report" at bounding box center [78, 193] width 33 height 9
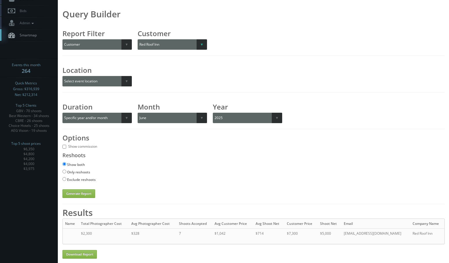
click at [177, 47] on select "Select a customer All _juzten_Walmart Abbey Carpet Abbey Carpet Able Eyes ACC A…" at bounding box center [177, 44] width 79 height 10
select select "342"
click at [138, 39] on select "Select a customer All _juzten_Walmart Abbey Carpet Abbey Carpet Able Eyes ACC A…" at bounding box center [177, 44] width 79 height 10
click at [85, 193] on button "Generate Report" at bounding box center [78, 193] width 33 height 9
click at [149, 115] on select "Select a month January February March April May June July August September Octo…" at bounding box center [172, 118] width 69 height 10
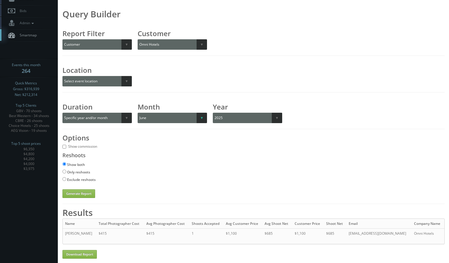
click at [138, 113] on select "Select a month January February March April May June July August September Octo…" at bounding box center [172, 118] width 69 height 10
click at [84, 199] on div "Query Builder Report Filter Select report filter Photographer Customer Customer…" at bounding box center [253, 135] width 382 height 248
click at [84, 197] on button "Generate Report" at bounding box center [78, 193] width 33 height 9
click at [196, 116] on select "Select a month January February March April May June July August September Octo…" at bounding box center [172, 118] width 69 height 10
select select "04"
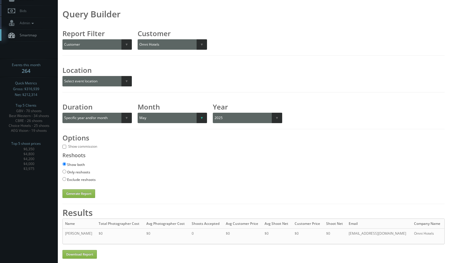
click at [138, 113] on select "Select a month January February March April May June July August September Octo…" at bounding box center [172, 118] width 69 height 10
click at [90, 193] on button "Generate Report" at bounding box center [78, 193] width 33 height 9
click at [193, 50] on div "Query Builder Report Filter Select report filter Photographer Customer Customer…" at bounding box center [253, 104] width 382 height 187
drag, startPoint x: 177, startPoint y: 47, endPoint x: 174, endPoint y: 49, distance: 3.8
click at [177, 47] on select "Select a customer All _juzten_Walmart Abbey Carpet Abbey Carpet Able Eyes ACC A…" at bounding box center [177, 44] width 79 height 10
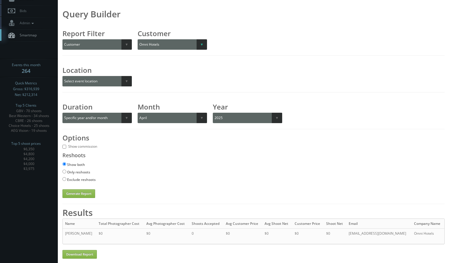
select select "957"
click at [138, 39] on select "Select a customer All _juzten_Walmart Abbey Carpet Abbey Carpet Able Eyes ACC A…" at bounding box center [177, 44] width 79 height 10
click at [82, 192] on button "Generate Report" at bounding box center [78, 193] width 33 height 9
click at [185, 115] on select "Select a month January February March April May June July August September Octo…" at bounding box center [172, 118] width 69 height 10
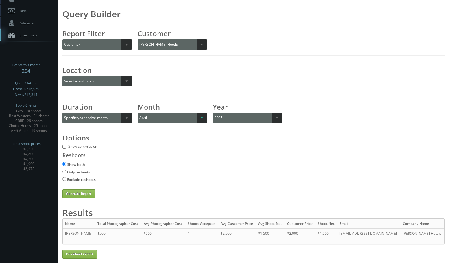
click at [138, 113] on select "Select a month January February March April May June July August September Octo…" at bounding box center [172, 118] width 69 height 10
drag, startPoint x: 77, startPoint y: 192, endPoint x: 110, endPoint y: 191, distance: 33.3
click at [77, 192] on button "Generate Report" at bounding box center [78, 193] width 33 height 9
drag, startPoint x: 164, startPoint y: 102, endPoint x: 160, endPoint y: 107, distance: 6.0
click at [165, 104] on h3 "Month" at bounding box center [172, 107] width 69 height 6
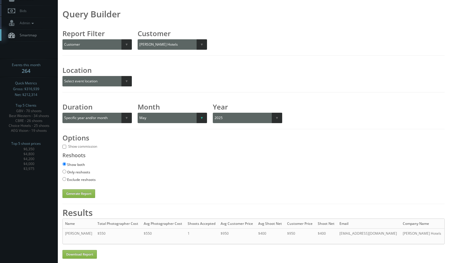
click at [160, 109] on div "Month Select a month January February March April May June July August Septembe…" at bounding box center [172, 113] width 69 height 19
click at [156, 116] on select "Select a month January February March April May June July August September Octo…" at bounding box center [172, 118] width 69 height 10
select select "06"
click at [138, 113] on select "Select a month January February March April May June July August September Octo…" at bounding box center [172, 118] width 69 height 10
click at [92, 189] on button "Generate Report" at bounding box center [78, 193] width 33 height 9
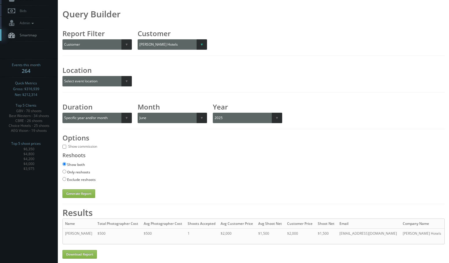
click at [156, 39] on select "Select a customer All _juzten_Walmart Abbey Carpet Abbey Carpet Able Eyes ACC A…" at bounding box center [177, 44] width 79 height 10
select select "195"
click at [138, 39] on select "Select a customer All _juzten_Walmart Abbey Carpet Abbey Carpet Able Eyes ACC A…" at bounding box center [177, 44] width 79 height 10
click at [86, 190] on button "Generate Report" at bounding box center [78, 193] width 33 height 9
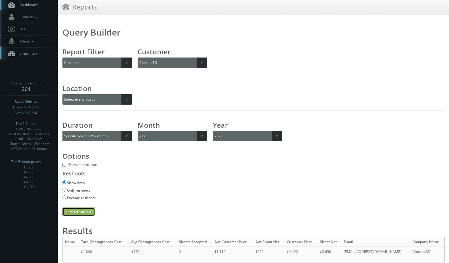
scroll to position [38, 0]
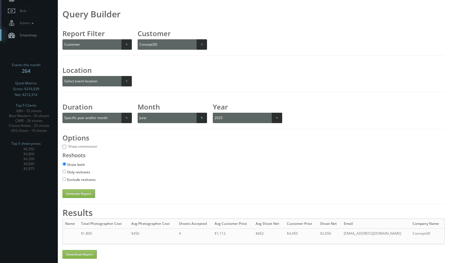
click at [163, 123] on select "Select a month January February March April May June July August September Octo…" at bounding box center [172, 118] width 69 height 10
click at [138, 113] on select "Select a month January February March April May June July August September Octo…" at bounding box center [172, 118] width 69 height 10
click at [89, 193] on button "Generate Report" at bounding box center [78, 193] width 33 height 9
click at [162, 121] on select "Select a month January February March April May June July August September Octo…" at bounding box center [172, 118] width 69 height 10
select select "04"
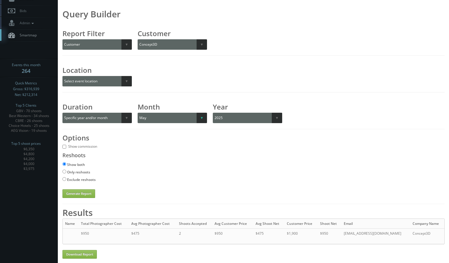
click at [138, 113] on select "Select a month January February March April May June July August September Octo…" at bounding box center [172, 118] width 69 height 10
click at [76, 191] on button "Generate Report" at bounding box center [78, 193] width 33 height 9
click at [150, 45] on select "Select a customer All _juzten_Walmart Abbey Carpet Abbey Carpet Able Eyes ACC A…" at bounding box center [177, 44] width 79 height 10
select select "293"
click at [138, 39] on select "Select a customer All _juzten_Walmart Abbey Carpet Abbey Carpet Able Eyes ACC A…" at bounding box center [177, 44] width 79 height 10
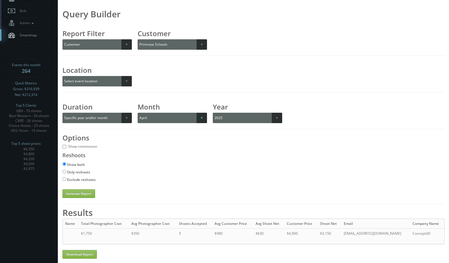
click at [163, 121] on select "Select a month January February March April May June July August September Octo…" at bounding box center [172, 118] width 69 height 10
click at [138, 113] on select "Select a month January February March April May June July August September Octo…" at bounding box center [172, 118] width 69 height 10
click at [79, 195] on button "Generate Report" at bounding box center [78, 193] width 33 height 9
click at [162, 108] on h3 "Month" at bounding box center [172, 107] width 69 height 6
drag, startPoint x: 159, startPoint y: 114, endPoint x: 156, endPoint y: 123, distance: 9.3
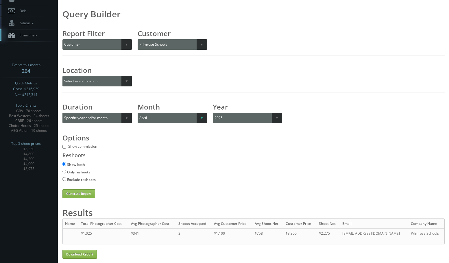
click at [159, 114] on select "Select a month January February March April May June July August September Octo…" at bounding box center [172, 118] width 69 height 10
click at [138, 113] on select "Select a month January February March April May June July August September Octo…" at bounding box center [172, 118] width 69 height 10
click at [79, 194] on button "Generate Report" at bounding box center [78, 193] width 33 height 9
click at [169, 112] on div "Month Select a month January February March April May June July August Septembe…" at bounding box center [172, 113] width 69 height 19
click at [165, 127] on div "Query Builder Report Filter Select report filter Photographer Customer Customer…" at bounding box center [253, 104] width 382 height 187
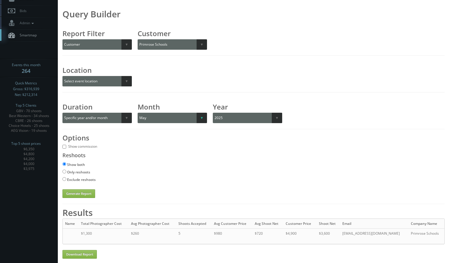
click at [163, 120] on select "Select a month January February March April May June July August September Octo…" at bounding box center [172, 118] width 69 height 10
select select "06"
click at [138, 113] on select "Select a month January February March April May June July August September Octo…" at bounding box center [172, 118] width 69 height 10
drag, startPoint x: 77, startPoint y: 193, endPoint x: 144, endPoint y: 201, distance: 68.2
click at [76, 192] on button "Generate Report" at bounding box center [78, 193] width 33 height 9
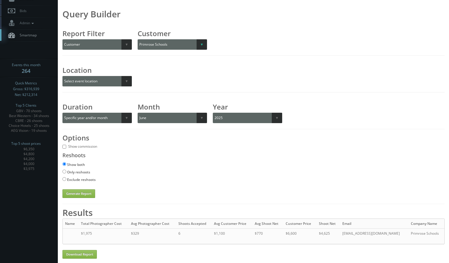
drag, startPoint x: 159, startPoint y: 42, endPoint x: 157, endPoint y: 47, distance: 5.9
click at [159, 42] on select "Select a customer All _juzten_Walmart Abbey Carpet Abbey Carpet Able Eyes ACC A…" at bounding box center [177, 44] width 79 height 10
select select "904"
click at [138, 39] on select "Select a customer All _juzten_Walmart Abbey Carpet Abbey Carpet Able Eyes ACC A…" at bounding box center [177, 44] width 79 height 10
drag, startPoint x: 151, startPoint y: 120, endPoint x: 151, endPoint y: 123, distance: 2.9
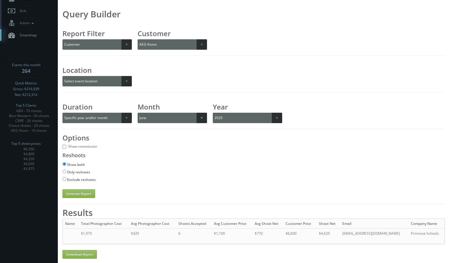
click at [151, 120] on select "Select a month January February March April May June July August September Octo…" at bounding box center [172, 118] width 69 height 10
click at [138, 113] on select "Select a month January February March April May June July August September Octo…" at bounding box center [172, 118] width 69 height 10
click at [81, 191] on button "Generate Report" at bounding box center [78, 193] width 33 height 9
click at [159, 122] on select "Select a month January February March April May June July August September Octo…" at bounding box center [172, 118] width 69 height 10
click at [138, 113] on select "Select a month January February March April May June July August September Octo…" at bounding box center [172, 118] width 69 height 10
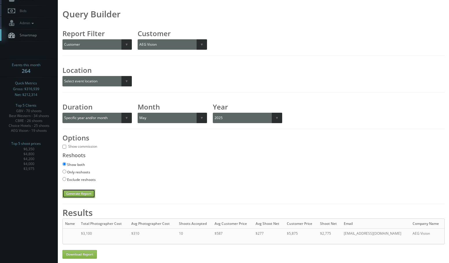
click at [82, 193] on button "Generate Report" at bounding box center [78, 193] width 33 height 9
click at [160, 117] on select "Select a month January February March April May June July August September Octo…" at bounding box center [172, 118] width 69 height 10
select select "06"
click at [138, 113] on select "Select a month January February March April May June July August September Octo…" at bounding box center [172, 118] width 69 height 10
click at [79, 194] on button "Generate Report" at bounding box center [78, 193] width 33 height 9
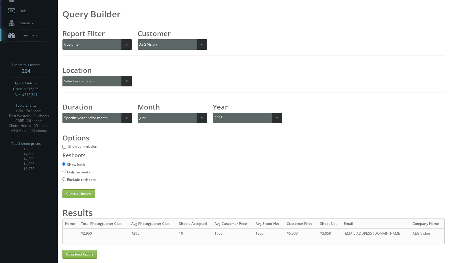
click at [178, 43] on select "Select a customer All _juzten_Walmart Abbey Carpet Abbey Carpet Able Eyes ACC A…" at bounding box center [177, 44] width 79 height 10
select select "982"
click at [138, 39] on select "Select a customer All _juzten_Walmart Abbey Carpet Abbey Carpet Able Eyes ACC A…" at bounding box center [177, 44] width 79 height 10
click at [67, 196] on button "Generate Report" at bounding box center [78, 193] width 33 height 9
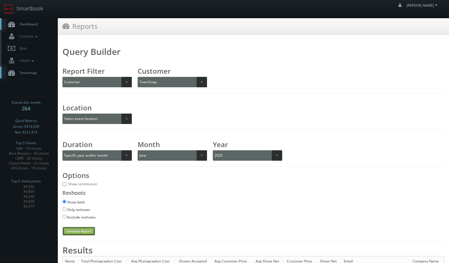
click at [69, 232] on button "Generate Report" at bounding box center [78, 231] width 33 height 9
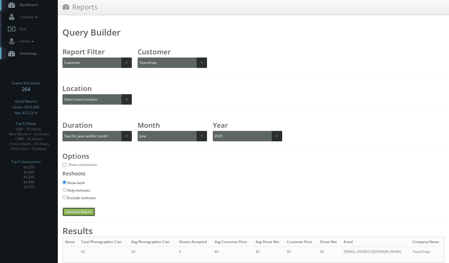
scroll to position [38, 0]
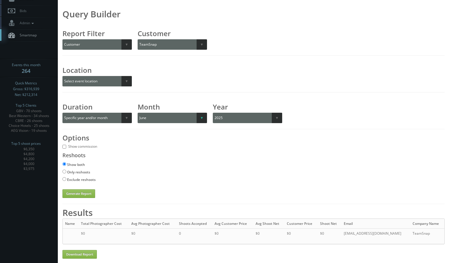
click at [170, 120] on select "Select a month January February March April May June July August September Octo…" at bounding box center [172, 118] width 69 height 10
click at [138, 113] on select "Select a month January February March April May June July August September Octo…" at bounding box center [172, 118] width 69 height 10
click at [84, 192] on button "Generate Report" at bounding box center [78, 193] width 33 height 9
drag, startPoint x: 165, startPoint y: 114, endPoint x: 163, endPoint y: 122, distance: 8.7
click at [165, 114] on select "Select a month January February March April May June July August September Octo…" at bounding box center [172, 118] width 69 height 10
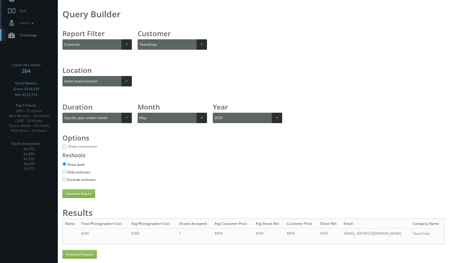
select select "04"
click at [138, 113] on select "Select a month January February March April May June July August September Octo…" at bounding box center [172, 118] width 69 height 10
click at [81, 195] on button "Generate Report" at bounding box center [78, 193] width 33 height 9
click at [148, 41] on select "Select a customer All _juzten_Walmart Abbey Carpet Abbey Carpet Able Eyes ACC A…" at bounding box center [177, 44] width 79 height 10
select select "591"
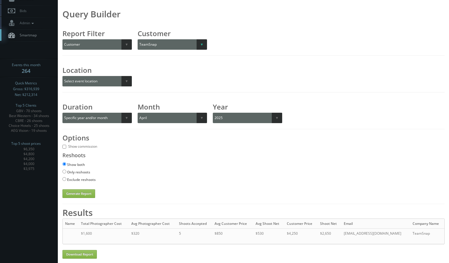
click at [138, 39] on select "Select a customer All _juzten_Walmart Abbey Carpet Abbey Carpet Able Eyes ACC A…" at bounding box center [177, 44] width 79 height 10
drag, startPoint x: 87, startPoint y: 195, endPoint x: 116, endPoint y: 202, distance: 29.5
click at [87, 195] on button "Generate Report" at bounding box center [78, 193] width 33 height 9
click at [189, 119] on select "Select a month January February March April May June July August September Octo…" at bounding box center [172, 118] width 69 height 10
click at [138, 113] on select "Select a month January February March April May June July August September Octo…" at bounding box center [172, 118] width 69 height 10
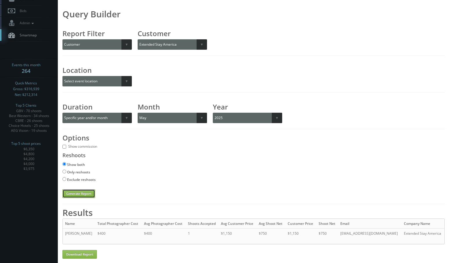
click at [91, 194] on button "Generate Report" at bounding box center [78, 193] width 33 height 9
click at [165, 116] on select "Select a month January February March April May June July August September Octo…" at bounding box center [172, 118] width 69 height 10
click at [138, 113] on select "Select a month January February March April May June July August September Octo…" at bounding box center [172, 118] width 69 height 10
click at [144, 174] on div "Only reshoots" at bounding box center [253, 173] width 382 height 8
click at [157, 119] on select "Select a month January February March April May June July August September Octo…" at bounding box center [172, 118] width 69 height 10
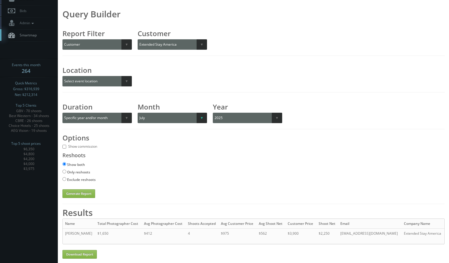
select select "06"
click at [138, 113] on select "Select a month January February March April May June July August September Octo…" at bounding box center [172, 118] width 69 height 10
click at [69, 195] on button "Generate Report" at bounding box center [78, 193] width 33 height 9
click at [173, 38] on div "Customer Select a customer All _juzten_Walmart Abbey Carpet Abbey Carpet Able E…" at bounding box center [172, 40] width 69 height 19
click at [187, 42] on select "Select a customer All _juzten_Walmart Abbey Carpet Abbey Carpet Able Eyes ACC A…" at bounding box center [177, 44] width 79 height 10
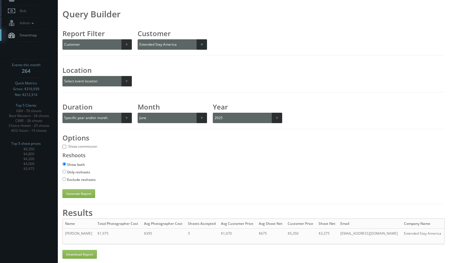
select select "988"
click at [138, 39] on select "Select a customer All _juzten_Walmart Abbey Carpet Abbey Carpet Able Eyes ACC A…" at bounding box center [177, 44] width 79 height 10
click at [81, 193] on button "Generate Report" at bounding box center [78, 193] width 33 height 9
click at [157, 114] on select "Select a month January February March April May June July August September Octo…" at bounding box center [172, 118] width 69 height 10
click at [138, 113] on select "Select a month January February March April May June July August September Octo…" at bounding box center [172, 118] width 69 height 10
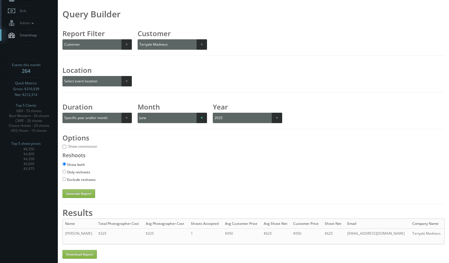
drag, startPoint x: 168, startPoint y: 108, endPoint x: 162, endPoint y: 117, distance: 10.5
click at [168, 108] on h3 "Month" at bounding box center [172, 107] width 69 height 6
click at [162, 119] on select "Select a month January February March April May June July August September Octo…" at bounding box center [172, 118] width 69 height 10
click at [138, 113] on select "Select a month January February March April May June July August September Octo…" at bounding box center [172, 118] width 69 height 10
click at [68, 194] on button "Generate Report" at bounding box center [78, 193] width 33 height 9
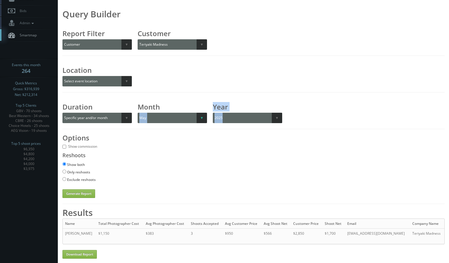
click at [175, 121] on div "Query Builder Report Filter Select report filter Photographer Customer Customer…" at bounding box center [253, 104] width 382 height 187
click at [160, 117] on select "Select a month January February March April May June July August September Octo…" at bounding box center [172, 118] width 69 height 10
select select "04"
click at [138, 113] on select "Select a month January February March April May June July August September Octo…" at bounding box center [172, 118] width 69 height 10
click at [74, 195] on button "Generate Report" at bounding box center [78, 193] width 33 height 9
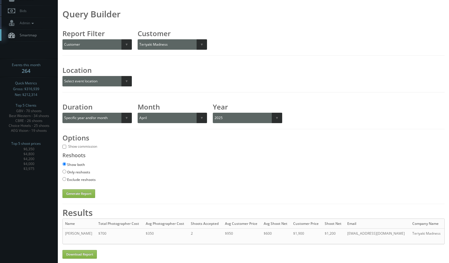
click at [170, 51] on div "Query Builder Report Filter Select report filter Photographer Customer Customer…" at bounding box center [253, 104] width 382 height 187
drag, startPoint x: 173, startPoint y: 44, endPoint x: 172, endPoint y: 49, distance: 4.4
click at [173, 44] on select "Select a customer All _juzten_Walmart Abbey Carpet Abbey Carpet Able Eyes ACC A…" at bounding box center [177, 44] width 79 height 10
select select "572"
click at [138, 39] on select "Select a customer All _juzten_Walmart Abbey Carpet Abbey Carpet Able Eyes ACC A…" at bounding box center [177, 44] width 79 height 10
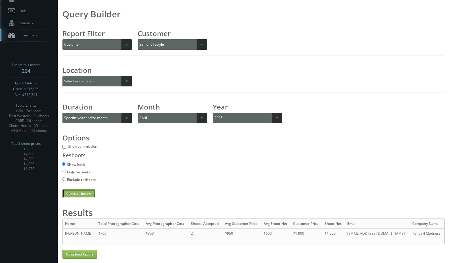
click at [75, 196] on button "Generate Report" at bounding box center [78, 193] width 33 height 9
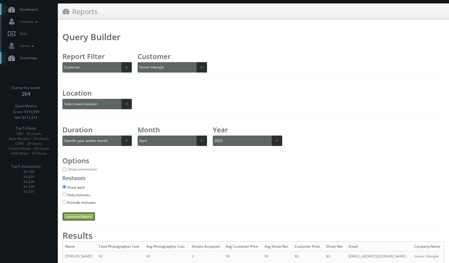
scroll to position [29, 0]
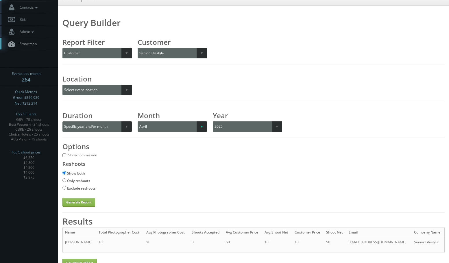
click at [190, 128] on select "Select a month January February March April May June July August September Octo…" at bounding box center [172, 126] width 69 height 10
click at [138, 121] on select "Select a month January February March April May June July August September Octo…" at bounding box center [172, 126] width 69 height 10
click at [84, 200] on button "Generate Report" at bounding box center [78, 202] width 33 height 9
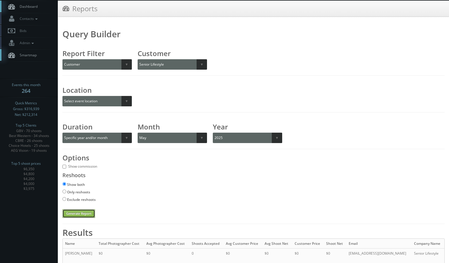
scroll to position [38, 0]
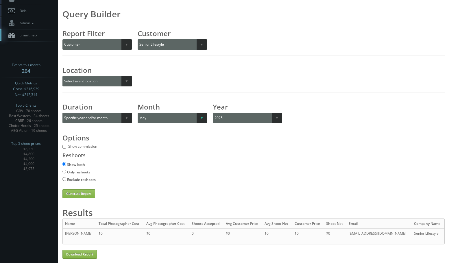
click at [173, 113] on select "Select a month January February March April May June July August September Octo…" at bounding box center [172, 118] width 69 height 10
select select "06"
click at [138, 113] on select "Select a month January February March April May June July August September Octo…" at bounding box center [172, 118] width 69 height 10
click at [79, 192] on button "Generate Report" at bounding box center [78, 193] width 33 height 9
click at [175, 44] on select "Select a customer All _juzten_Walmart Abbey Carpet Abbey Carpet Able Eyes ACC A…" at bounding box center [177, 44] width 79 height 10
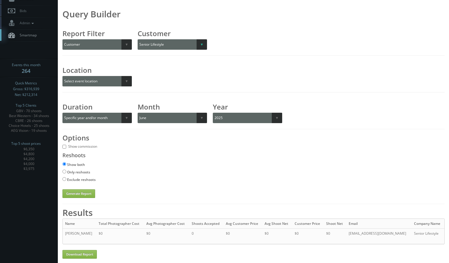
select select "269"
click at [138, 39] on select "Select a customer All _juzten_Walmart Abbey Carpet Abbey Carpet Able Eyes ACC A…" at bounding box center [177, 44] width 79 height 10
click at [81, 195] on button "Generate Report" at bounding box center [78, 193] width 33 height 9
click at [176, 118] on select "Select a month January February March April May June July August September Octo…" at bounding box center [172, 118] width 69 height 10
click at [138, 113] on select "Select a month January February March April May June July August September Octo…" at bounding box center [172, 118] width 69 height 10
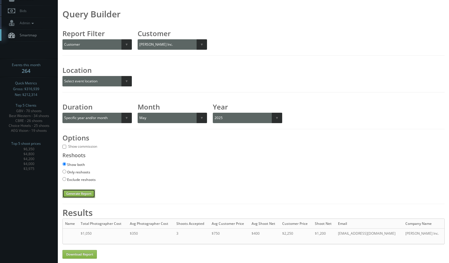
click at [79, 194] on button "Generate Report" at bounding box center [78, 193] width 33 height 9
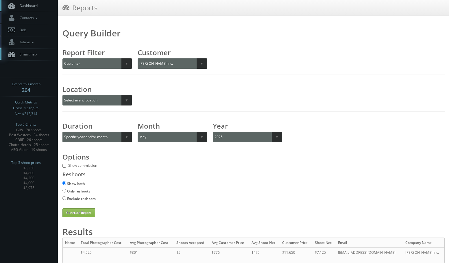
scroll to position [29, 0]
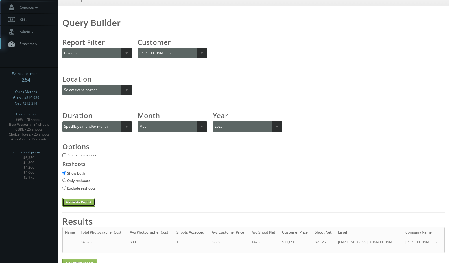
click at [83, 200] on button "Generate Report" at bounding box center [78, 202] width 33 height 9
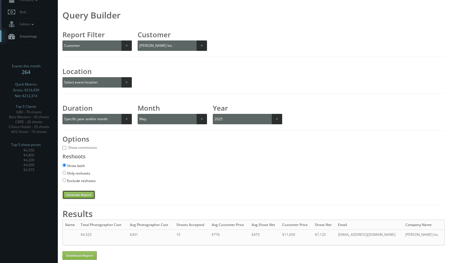
scroll to position [38, 0]
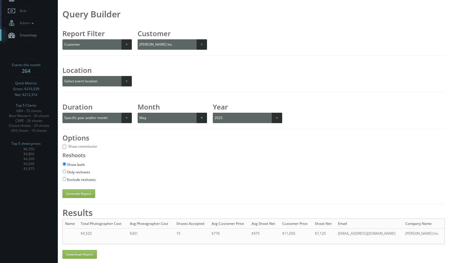
click at [185, 115] on select "Select a month January February March April May June July August September Octo…" at bounding box center [172, 118] width 69 height 10
select select "04"
click at [138, 113] on select "Select a month January February March April May June July August September Octo…" at bounding box center [172, 118] width 69 height 10
click at [76, 197] on button "Generate Report" at bounding box center [78, 193] width 33 height 9
click at [167, 49] on select "Select a customer All _juzten_Walmart Abbey Carpet Abbey Carpet Able Eyes ACC A…" at bounding box center [177, 44] width 79 height 10
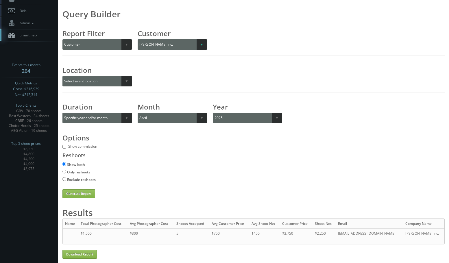
select select "581"
click at [138, 39] on select "Select a customer All _juzten_Walmart Abbey Carpet Abbey Carpet Able Eyes ACC A…" at bounding box center [177, 44] width 79 height 10
click at [74, 193] on button "Generate Report" at bounding box center [78, 193] width 33 height 9
click at [189, 116] on select "Select a month January February March April May June July August September Octo…" at bounding box center [172, 118] width 69 height 10
click at [138, 113] on select "Select a month January February March April May June July August September Octo…" at bounding box center [172, 118] width 69 height 10
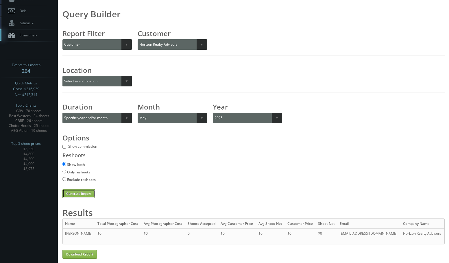
click at [76, 196] on button "Generate Report" at bounding box center [78, 193] width 33 height 9
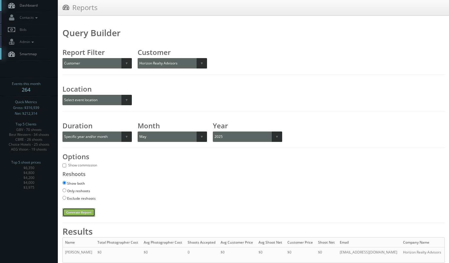
scroll to position [29, 0]
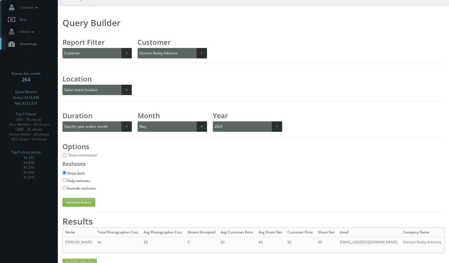
click at [173, 129] on select "Select a month January February March April May June July August September Octo…" at bounding box center [172, 126] width 69 height 10
select select "06"
click at [138, 121] on select "Select a month January February March April May June July August September Octo…" at bounding box center [172, 126] width 69 height 10
drag, startPoint x: 75, startPoint y: 200, endPoint x: 123, endPoint y: 204, distance: 48.1
click at [76, 200] on button "Generate Report" at bounding box center [78, 202] width 33 height 9
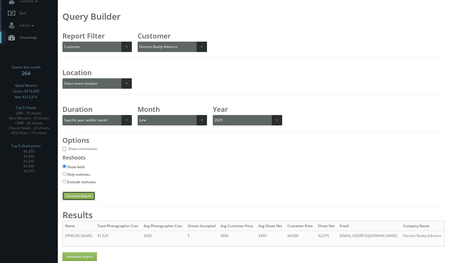
scroll to position [38, 0]
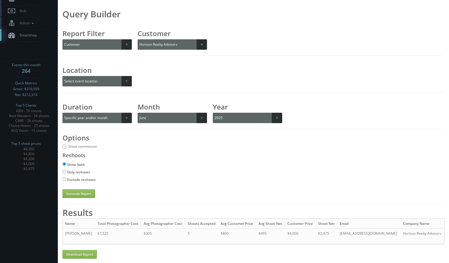
click at [169, 44] on select "Select a customer All _juzten_Walmart Abbey Carpet Abbey Carpet Able Eyes ACC A…" at bounding box center [177, 44] width 79 height 10
select select "970"
click at [138, 39] on select "Select a customer All _juzten_Walmart Abbey Carpet Abbey Carpet Able Eyes ACC A…" at bounding box center [177, 44] width 79 height 10
click at [87, 195] on button "Generate Report" at bounding box center [78, 193] width 33 height 9
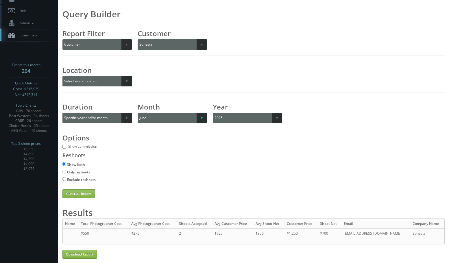
click at [181, 113] on select "Select a month January February March April May June July August September Octo…" at bounding box center [172, 118] width 69 height 10
click at [138, 113] on select "Select a month January February March April May June July August September Octo…" at bounding box center [172, 118] width 69 height 10
click at [77, 189] on button "Generate Report" at bounding box center [78, 193] width 33 height 9
click at [141, 115] on select "Select a month January February March April May June July August September Octo…" at bounding box center [172, 118] width 69 height 10
select select "04"
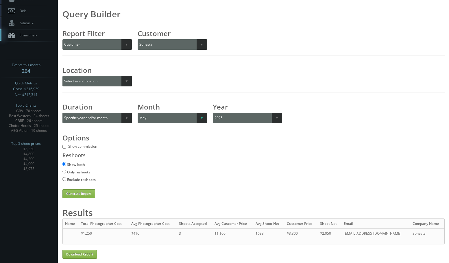
click at [138, 113] on select "Select a month January February March April May June July August September Octo…" at bounding box center [172, 118] width 69 height 10
click at [79, 189] on button "Generate Report" at bounding box center [78, 193] width 33 height 9
click at [160, 41] on select "Select a customer All _juzten_Walmart Abbey Carpet Abbey Carpet Able Eyes ACC A…" at bounding box center [177, 44] width 79 height 10
select select "298"
click at [138, 39] on select "Select a customer All _juzten_Walmart Abbey Carpet Abbey Carpet Able Eyes ACC A…" at bounding box center [177, 44] width 79 height 10
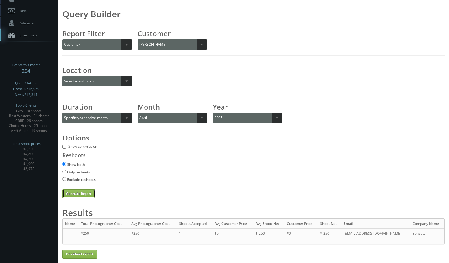
click at [68, 189] on button "Generate Report" at bounding box center [78, 193] width 33 height 9
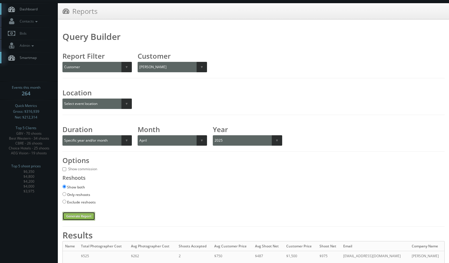
scroll to position [29, 0]
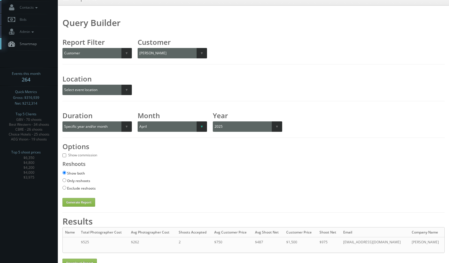
drag, startPoint x: 192, startPoint y: 121, endPoint x: 187, endPoint y: 130, distance: 10.3
click at [192, 121] on select "Select a month January February March April May June July August September Octo…" at bounding box center [172, 126] width 69 height 10
click at [138, 121] on select "Select a month January February March April May June July August September Octo…" at bounding box center [172, 126] width 69 height 10
click at [90, 203] on button "Generate Report" at bounding box center [78, 202] width 33 height 9
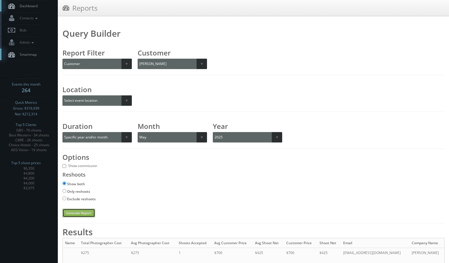
scroll to position [38, 0]
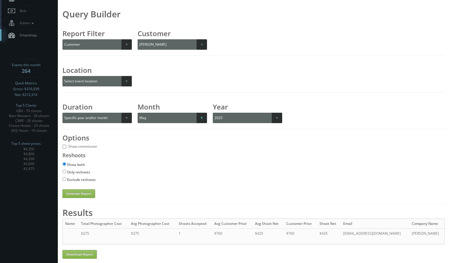
click at [166, 120] on select "Select a month January February March April May June July August September Octo…" at bounding box center [172, 118] width 69 height 10
select select "06"
click at [138, 113] on select "Select a month January February March April May June July August September Octo…" at bounding box center [172, 118] width 69 height 10
click at [78, 195] on button "Generate Report" at bounding box center [78, 193] width 33 height 9
drag, startPoint x: 149, startPoint y: 41, endPoint x: 149, endPoint y: 49, distance: 8.4
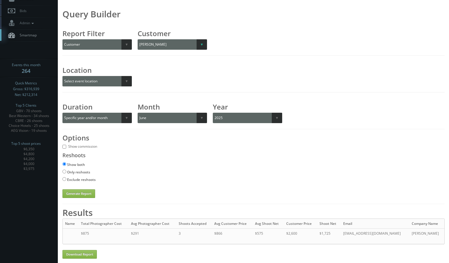
click at [149, 41] on select "Select a customer All _juzten_Walmart Abbey Carpet Abbey Carpet Able Eyes ACC A…" at bounding box center [177, 44] width 79 height 10
select select "984"
click at [138, 39] on select "Select a customer All _juzten_Walmart Abbey Carpet Abbey Carpet Able Eyes ACC A…" at bounding box center [177, 44] width 79 height 10
drag, startPoint x: 75, startPoint y: 187, endPoint x: 73, endPoint y: 193, distance: 6.0
click at [75, 188] on div "Query Builder Report Filter Select report filter Photographer Customer Customer…" at bounding box center [253, 104] width 382 height 187
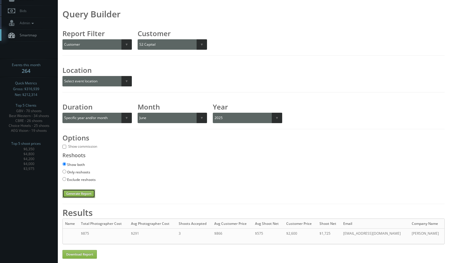
click at [73, 193] on button "Generate Report" at bounding box center [78, 193] width 33 height 9
drag, startPoint x: 190, startPoint y: 116, endPoint x: 183, endPoint y: 122, distance: 9.4
click at [190, 116] on select "Select a month January February March April May June July August September Octo…" at bounding box center [172, 118] width 69 height 10
click at [138, 113] on select "Select a month January February March April May June July August September Octo…" at bounding box center [172, 118] width 69 height 10
click at [85, 194] on button "Generate Report" at bounding box center [78, 193] width 33 height 9
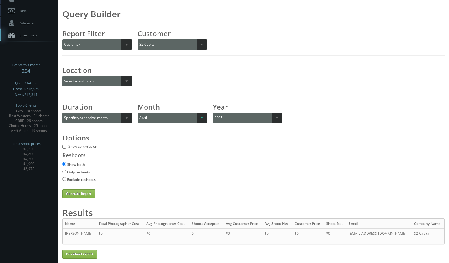
drag, startPoint x: 188, startPoint y: 117, endPoint x: 184, endPoint y: 123, distance: 7.0
click at [188, 117] on select "Select a month January February March April May June July August September Octo…" at bounding box center [172, 118] width 69 height 10
select select "05"
click at [138, 113] on select "Select a month January February March April May June July August September Octo…" at bounding box center [172, 118] width 69 height 10
click at [80, 196] on button "Generate Report" at bounding box center [78, 193] width 33 height 9
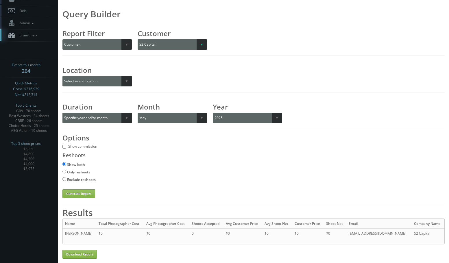
drag, startPoint x: 164, startPoint y: 40, endPoint x: 164, endPoint y: 49, distance: 8.1
click at [164, 40] on select "Select a customer All _juzten_Walmart Abbey Carpet Abbey Carpet Able Eyes ACC A…" at bounding box center [177, 44] width 79 height 10
select select "196"
click at [138, 39] on select "Select a customer All _juzten_Walmart Abbey Carpet Abbey Carpet Able Eyes ACC A…" at bounding box center [177, 44] width 79 height 10
click at [84, 195] on button "Generate Report" at bounding box center [78, 193] width 33 height 9
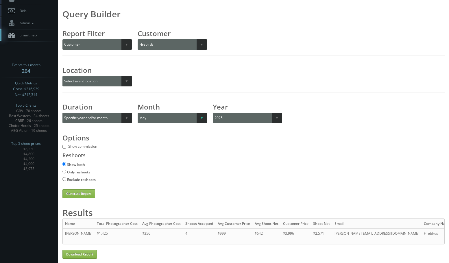
click at [163, 118] on select "Select a month January February March April May June July August September Octo…" at bounding box center [172, 118] width 69 height 10
click at [138, 113] on select "Select a month January February March April May June July August September Octo…" at bounding box center [172, 118] width 69 height 10
click at [78, 189] on div "Query Builder Report Filter Select report filter Photographer Customer Customer…" at bounding box center [253, 104] width 382 height 187
click at [70, 191] on button "Generate Report" at bounding box center [78, 193] width 33 height 9
click at [141, 117] on select "Select a month January February March April May June July August September Octo…" at bounding box center [172, 118] width 69 height 10
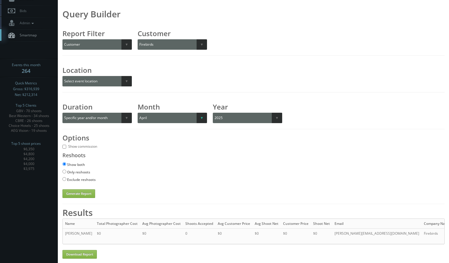
select select "06"
click at [138, 113] on select "Select a month January February March April May June July August September Octo…" at bounding box center [172, 118] width 69 height 10
click at [82, 190] on button "Generate Report" at bounding box center [78, 193] width 33 height 9
click at [156, 44] on select "Select a customer All _juzten_Walmart Abbey Carpet Abbey Carpet Able Eyes ACC A…" at bounding box center [177, 44] width 79 height 10
select select "620"
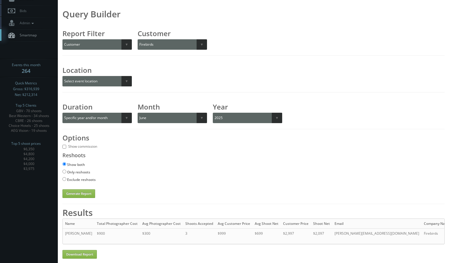
click at [138, 39] on select "Select a customer All _juzten_Walmart Abbey Carpet Abbey Carpet Able Eyes ACC A…" at bounding box center [177, 44] width 79 height 10
click at [108, 81] on select "Select event location City State Region" at bounding box center [96, 81] width 69 height 10
click at [86, 64] on div "Location Select event location City State Region" at bounding box center [96, 74] width 69 height 25
click at [75, 114] on select "Select duration Specific year and/or month Month over Month Year over Year" at bounding box center [96, 118] width 69 height 10
select select "year_over_year"
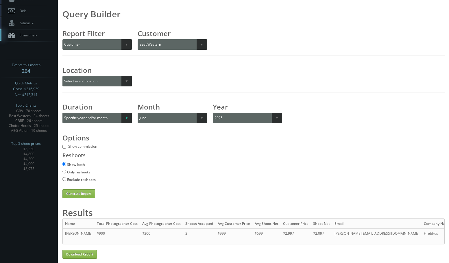
click at [62, 113] on select "Select duration Specific year and/or month Month over Month Year over Year" at bounding box center [96, 118] width 69 height 10
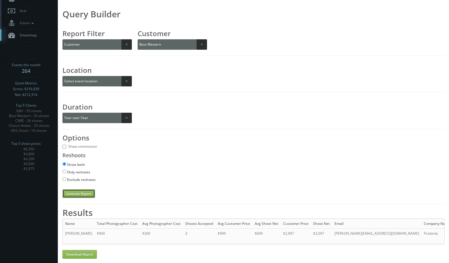
click at [80, 194] on button "Generate Report" at bounding box center [78, 193] width 33 height 9
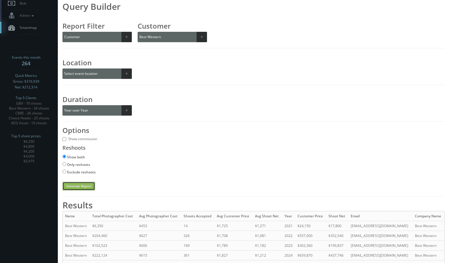
scroll to position [19, 0]
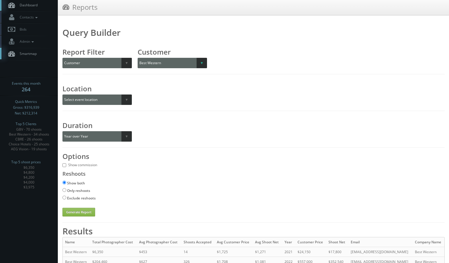
click at [163, 60] on select "Select a customer All _juzten_Walmart Abbey Carpet Abbey Carpet Able Eyes ACC A…" at bounding box center [177, 63] width 79 height 10
select select "184"
click at [138, 58] on select "Select a customer All _juzten_Walmart Abbey Carpet Abbey Carpet Able Eyes ACC A…" at bounding box center [177, 63] width 79 height 10
click at [91, 213] on button "Generate Report" at bounding box center [78, 212] width 33 height 9
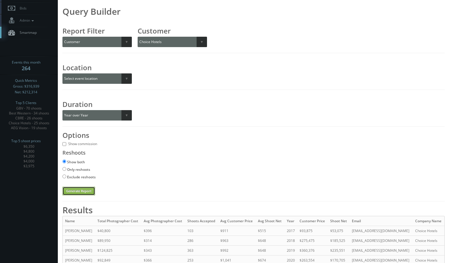
scroll to position [117, 0]
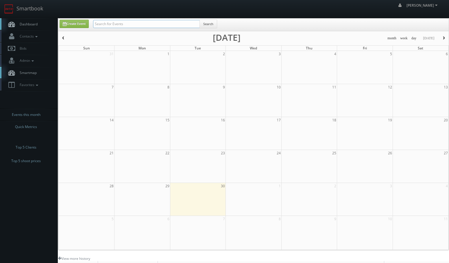
click at [111, 20] on input "text" at bounding box center [146, 24] width 107 height 8
type input "wasatch"
click at [108, 20] on input "text" at bounding box center [146, 24] width 107 height 8
type input "estee"
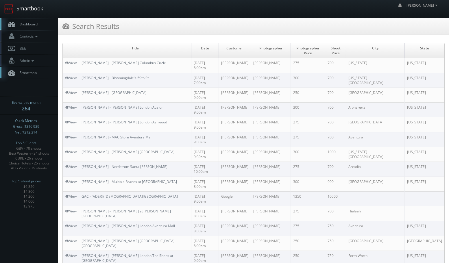
click at [29, 6] on link "Smartbook" at bounding box center [23, 9] width 47 height 18
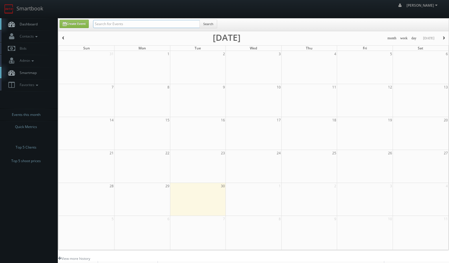
click at [133, 22] on input "text" at bounding box center [146, 24] width 107 height 8
type input "scion"
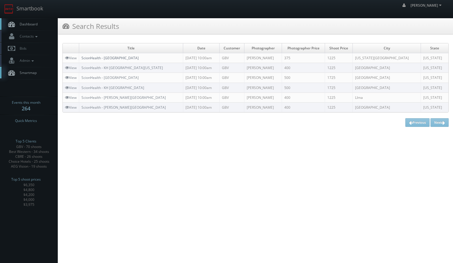
click at [92, 58] on link "ScionHealth - [GEOGRAPHIC_DATA]" at bounding box center [110, 58] width 57 height 5
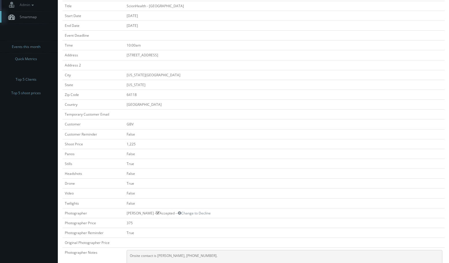
scroll to position [145, 0]
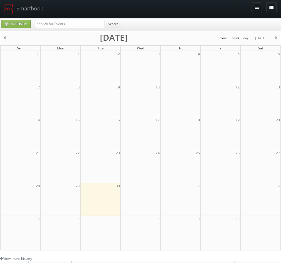
click at [83, 28] on div "Search" at bounding box center [78, 25] width 87 height 11
click at [81, 25] on input "text" at bounding box center [70, 24] width 70 height 8
type input "woodmont"
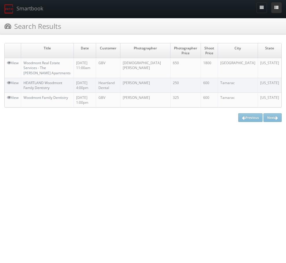
drag, startPoint x: 272, startPoint y: 10, endPoint x: 260, endPoint y: 16, distance: 13.1
click at [272, 10] on button "Toggle Side Navigation" at bounding box center [276, 7] width 10 height 11
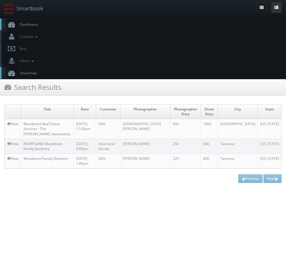
click at [273, 10] on button "Toggle Side Navigation" at bounding box center [276, 7] width 10 height 11
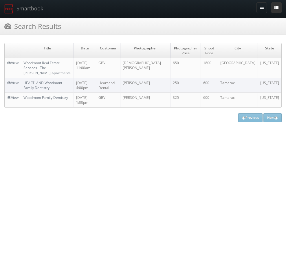
click at [271, 8] on button "Toggle Side Navigation" at bounding box center [276, 7] width 10 height 11
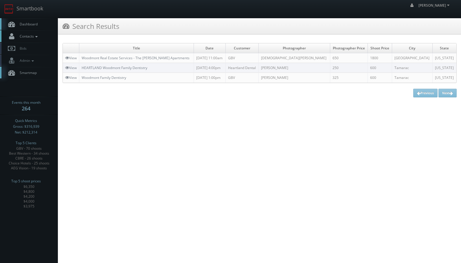
click at [29, 34] on link "Contacts" at bounding box center [29, 36] width 58 height 12
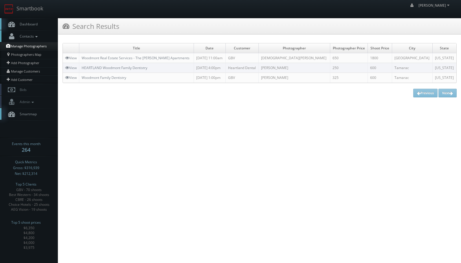
click at [31, 45] on link "Manage Photographers" at bounding box center [29, 46] width 58 height 8
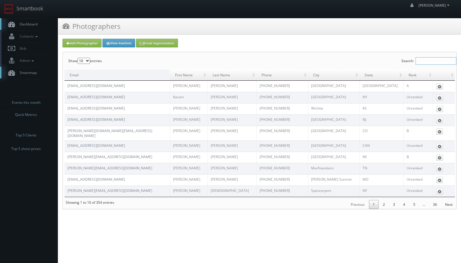
click at [430, 59] on input "Search:" at bounding box center [435, 61] width 41 height 8
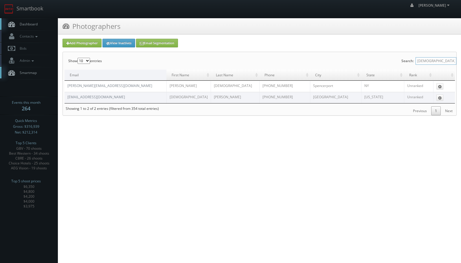
type input "[DEMOGRAPHIC_DATA]"
drag, startPoint x: 284, startPoint y: 100, endPoint x: 259, endPoint y: 100, distance: 24.3
click at [259, 100] on td "[PHONE_NUMBER]" at bounding box center [284, 97] width 51 height 11
copy td "[PHONE_NUMBER]"
